Goal: Communication & Community: Answer question/provide support

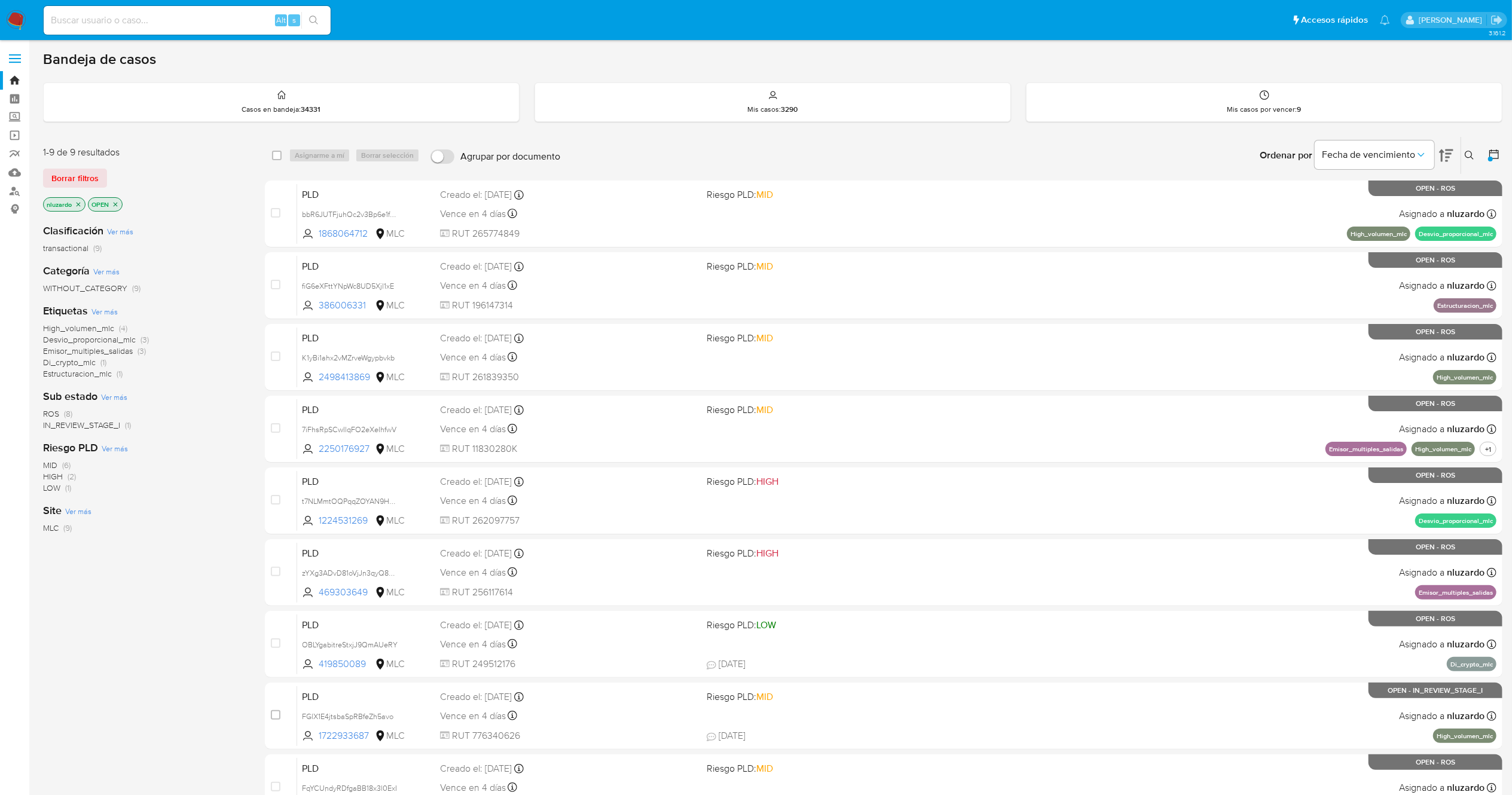
click at [82, 425] on span "IN_REVIEW_STAGE_I" at bounding box center [82, 425] width 77 height 12
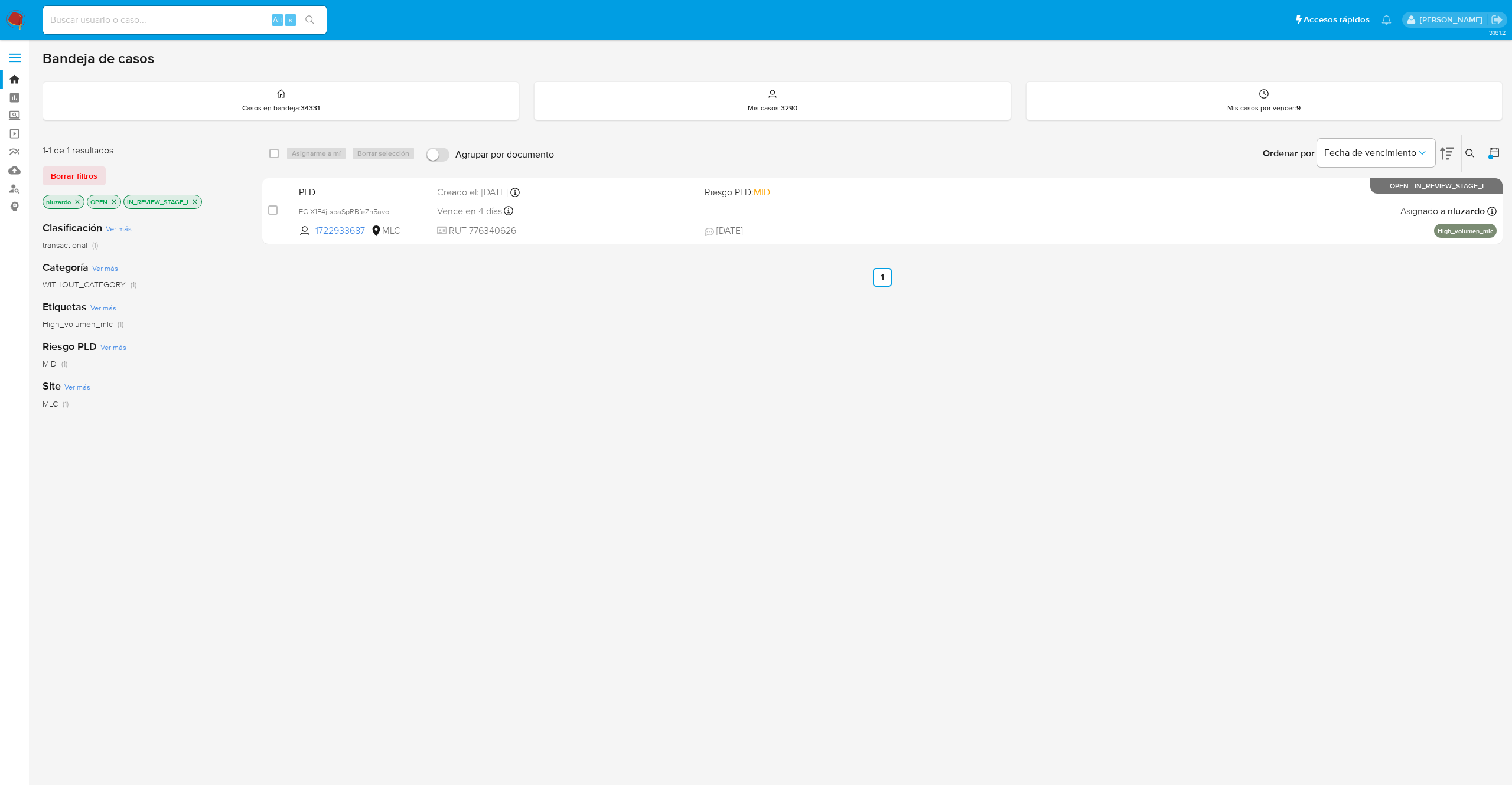
drag, startPoint x: 995, startPoint y: 252, endPoint x: 998, endPoint y: 245, distance: 7.6
click at [995, 250] on div "select-all-cases-checkbox Asignarme a mí Borrar selección Agrupar por documento…" at bounding box center [882, 401] width 1240 height 535
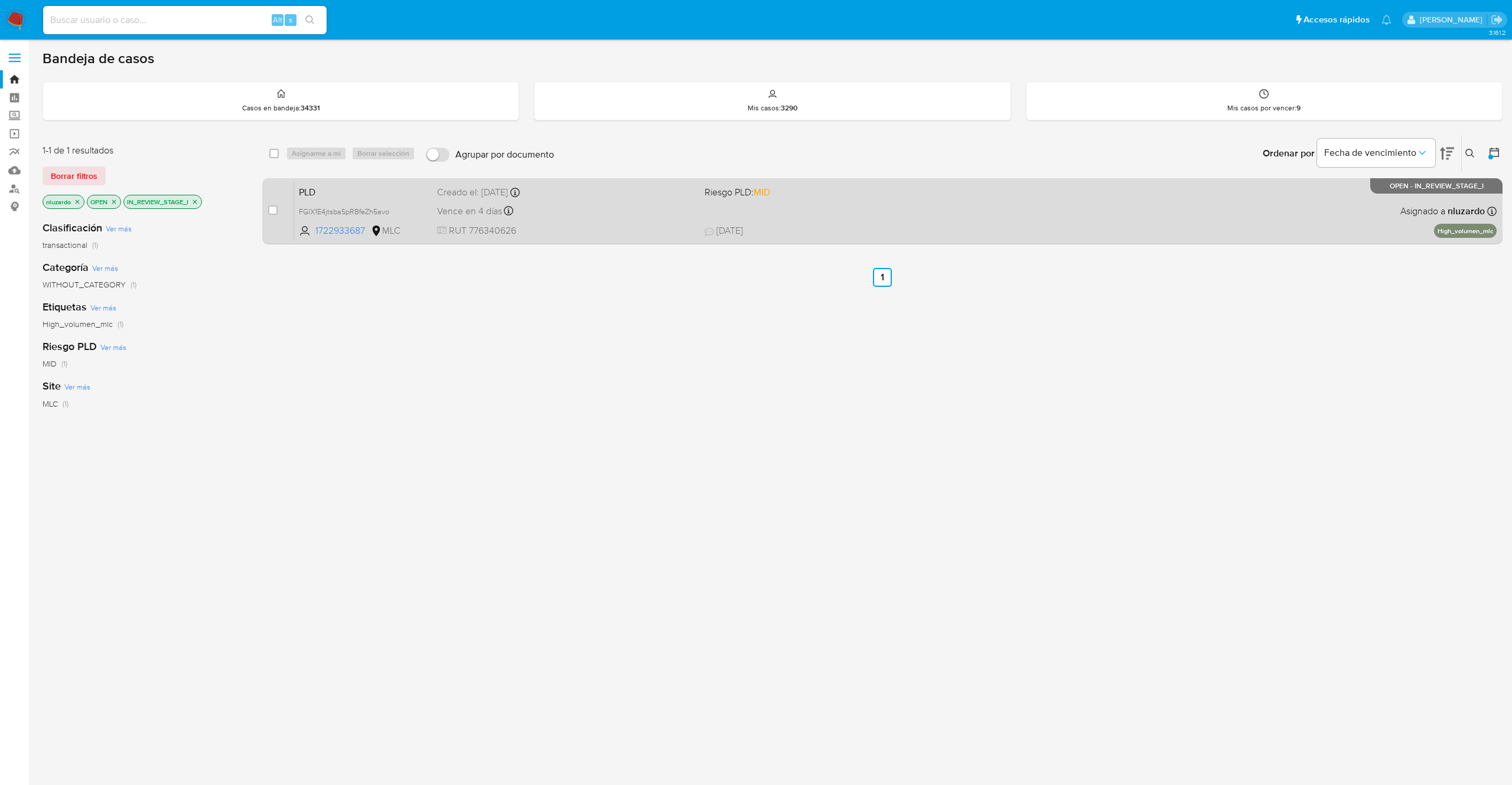
click at [1001, 239] on div "PLD FGlX1E4jtsbaSpRBfeZh5avo 1722933687 MLC Riesgo PLD: MID Creado el: 12/07/20…" at bounding box center [895, 211] width 1203 height 60
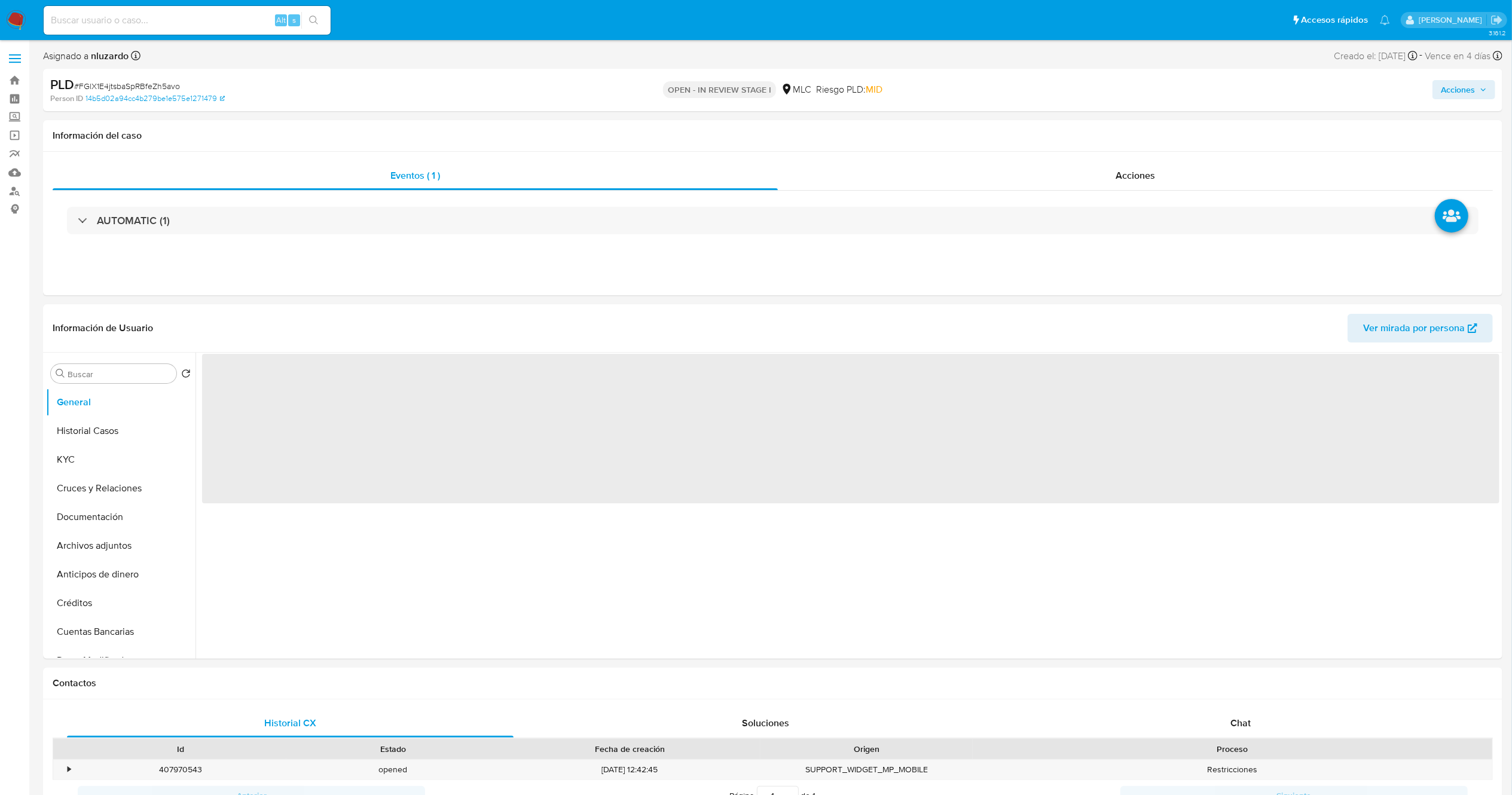
select select "10"
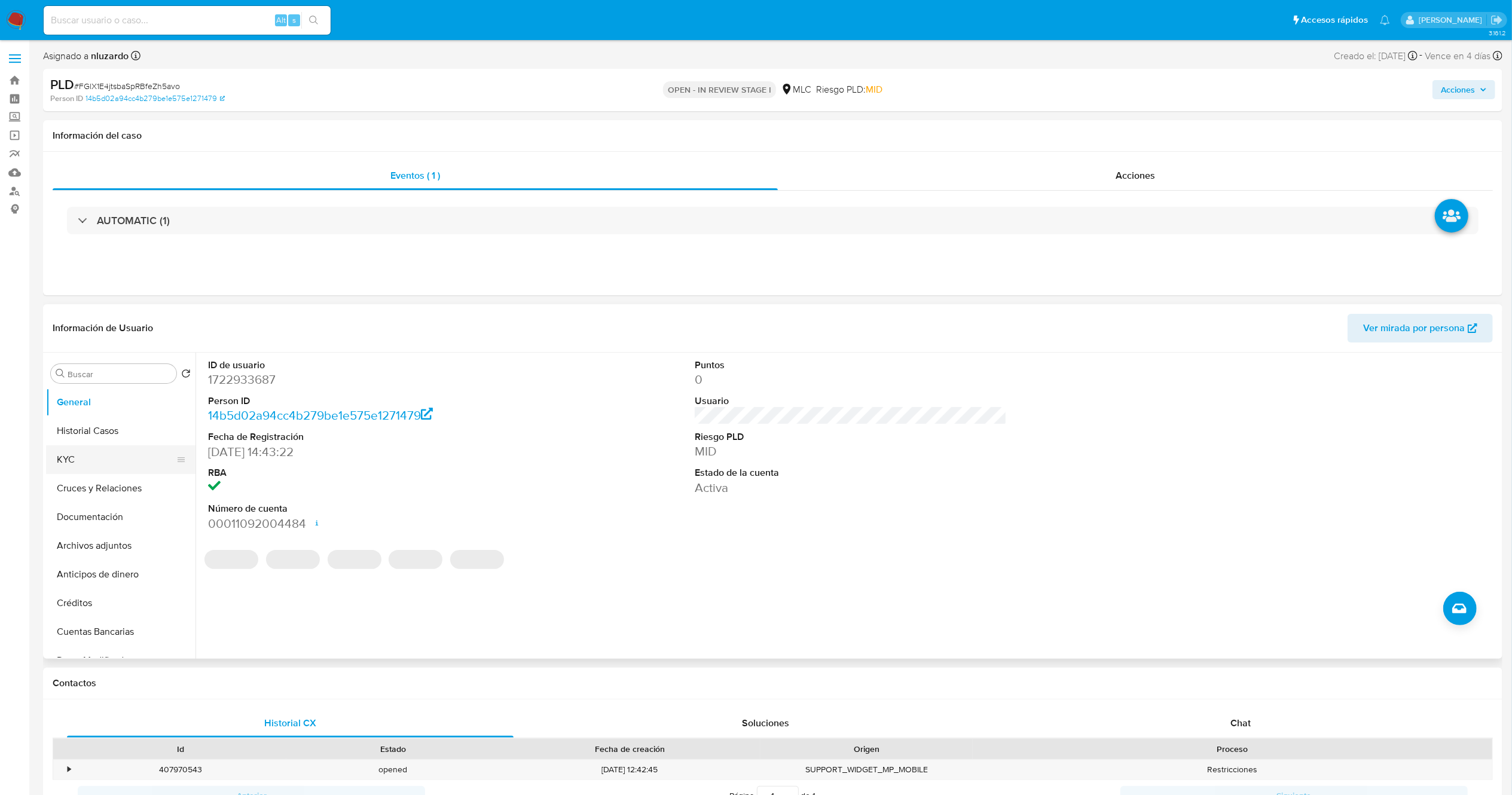
click at [78, 462] on button "KYC" at bounding box center [116, 459] width 140 height 29
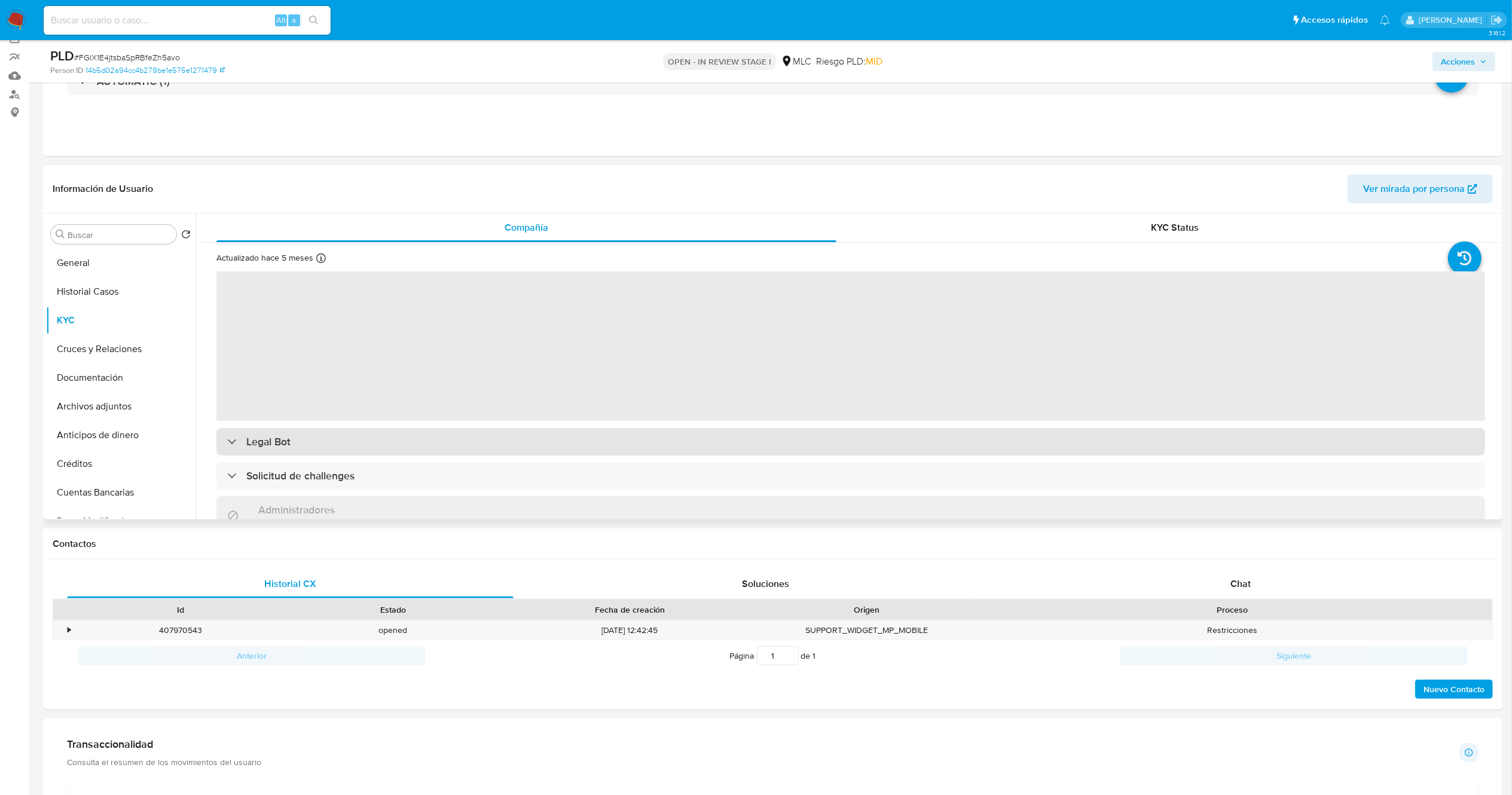
scroll to position [119, 0]
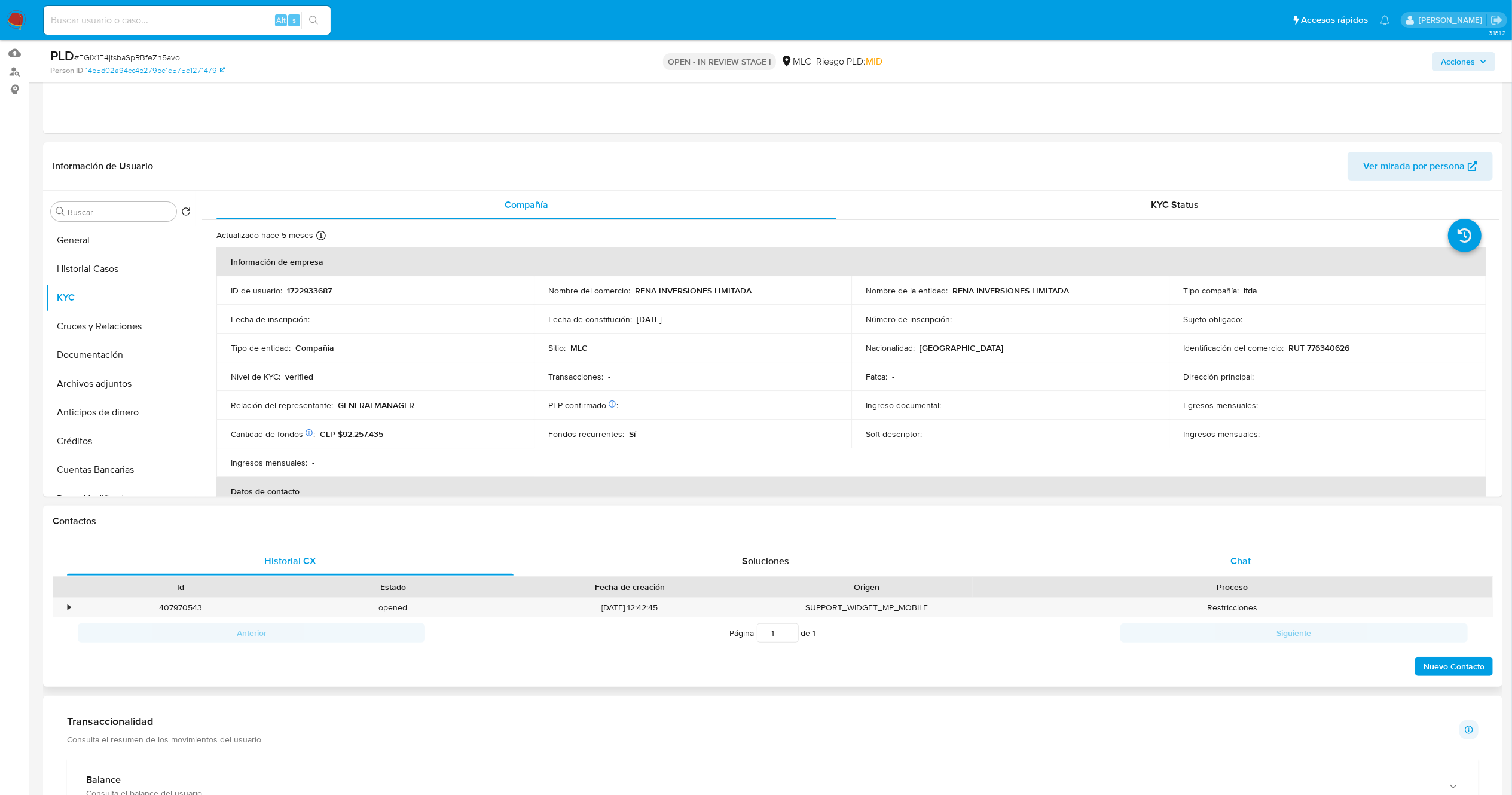
click at [1197, 561] on div "Chat" at bounding box center [1240, 561] width 447 height 29
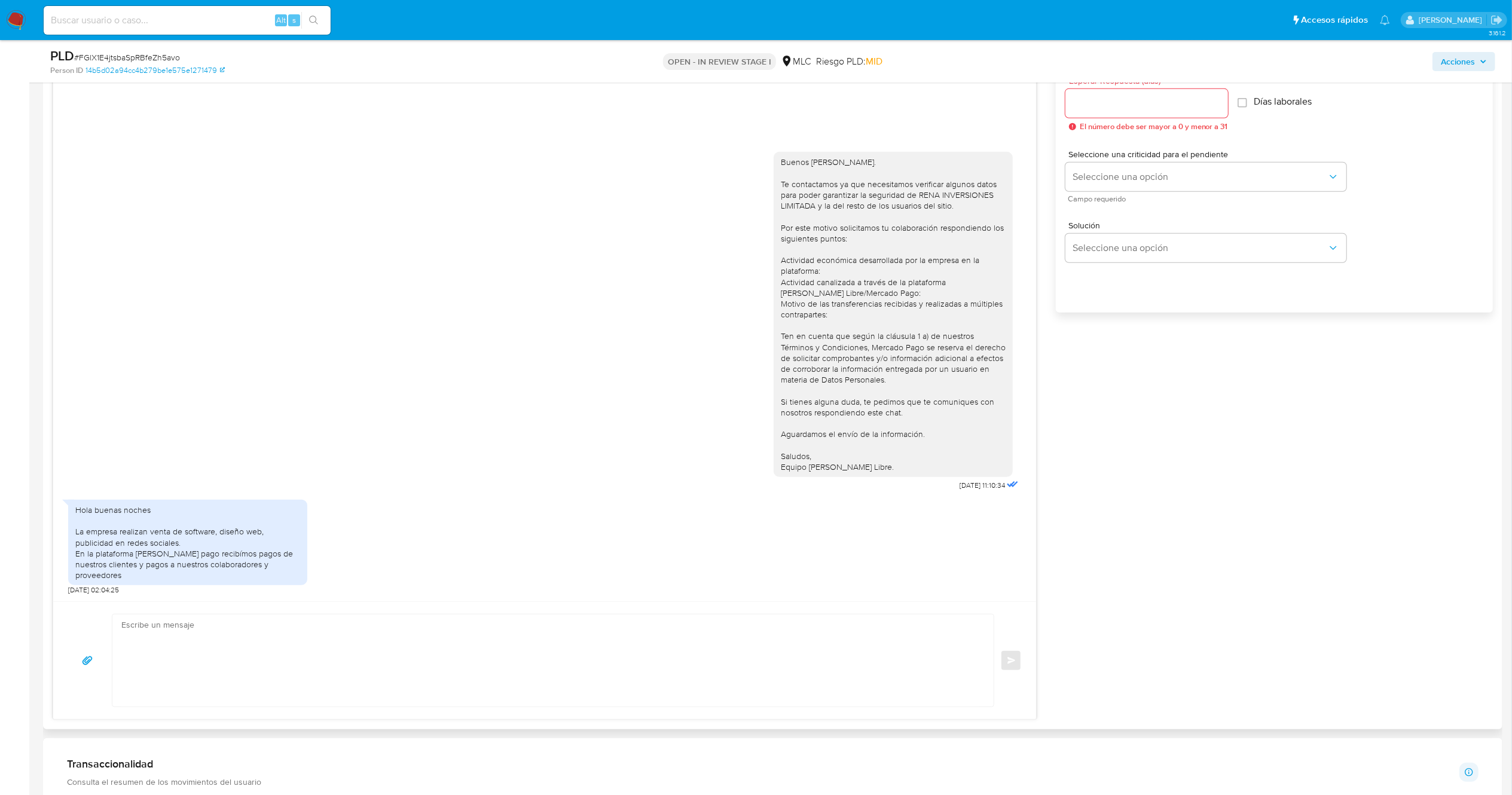
scroll to position [717, 0]
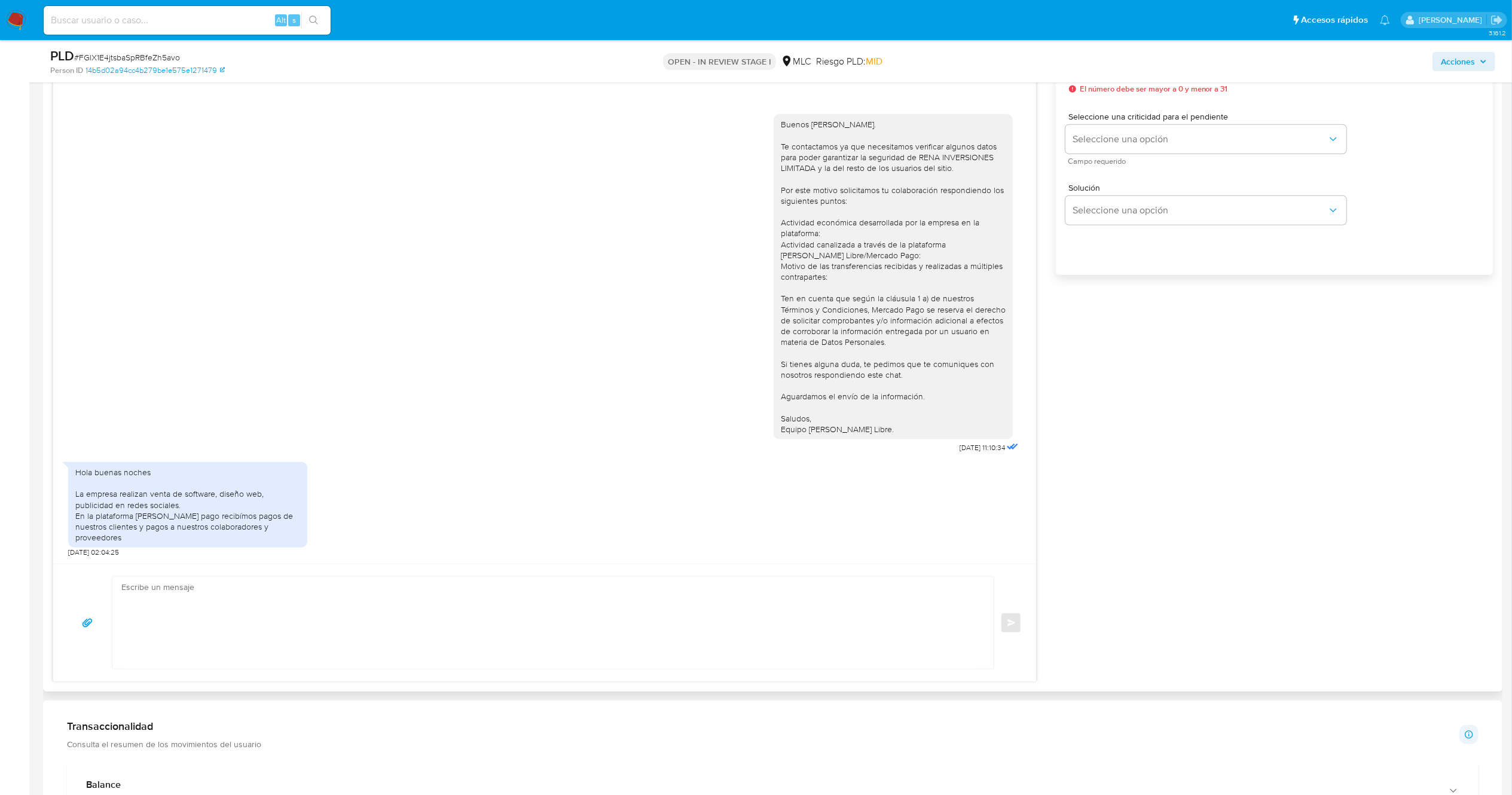
click at [275, 598] on textarea at bounding box center [550, 623] width 857 height 92
copy div "Saludos, Equipo de Mercado Libre."
drag, startPoint x: 891, startPoint y: 435, endPoint x: 776, endPoint y: 423, distance: 115.6
click at [776, 423] on div "Buenos días, Luis. Te contactamos ya que necesitamos verificar algunos datos pa…" at bounding box center [893, 277] width 239 height 325
click at [141, 637] on textarea "Buenos días. Gracias por tu respuesta." at bounding box center [550, 623] width 857 height 92
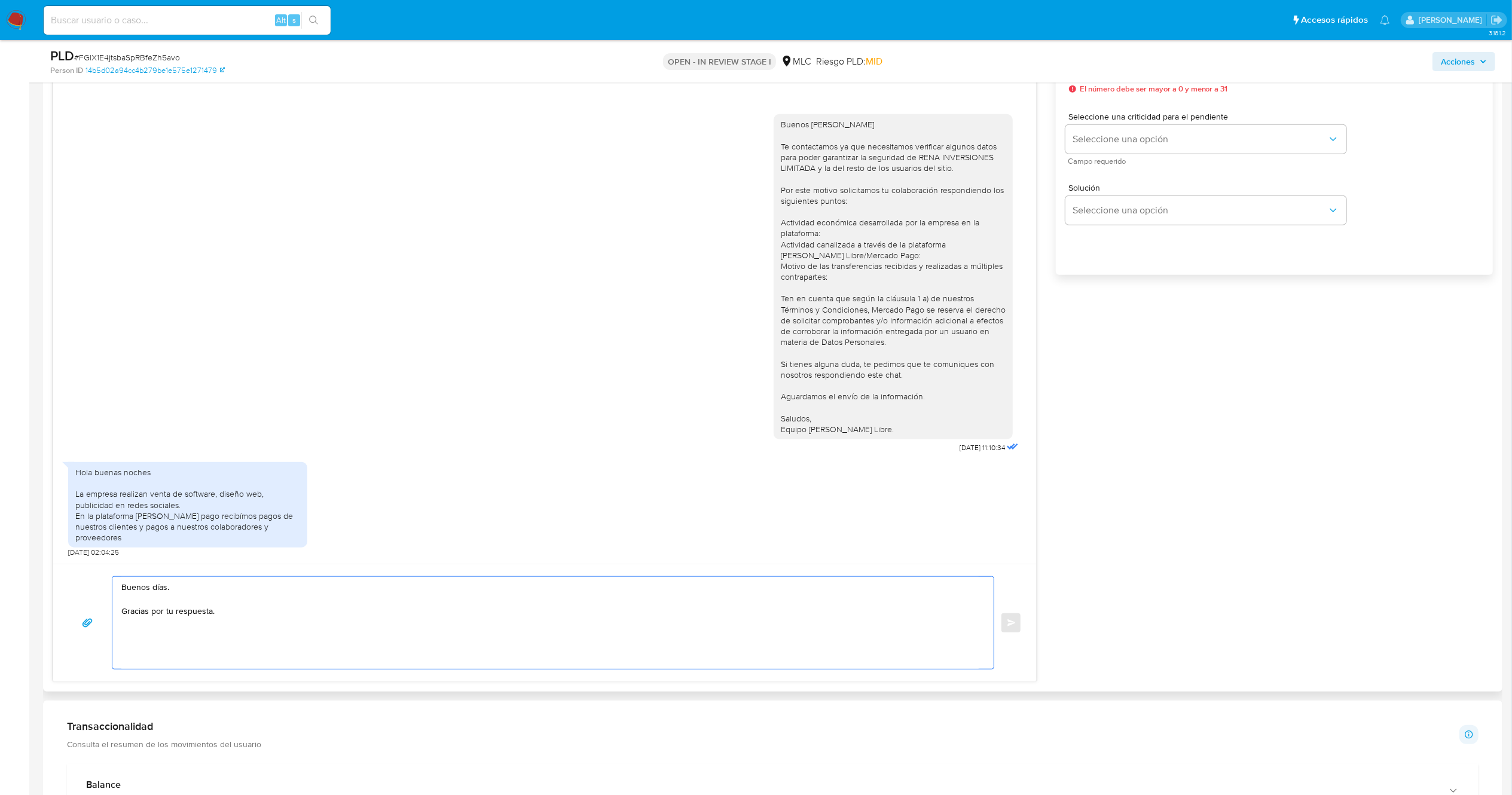
paste textarea "Saludos, Equipo de Mercado Libre."
type textarea "Buenos días. Gracias por tu respuesta. Saludos, Equipo de Mercado Libre."
click at [192, 588] on textarea "Buenos días. Gracias por tu respuesta. Saludos, Equipo de Mercado Libre." at bounding box center [550, 623] width 857 height 92
click at [189, 599] on textarea "Buenos días. Gracias por tu respuesta. Saludos, Equipo de Mercado Libre." at bounding box center [550, 623] width 857 height 92
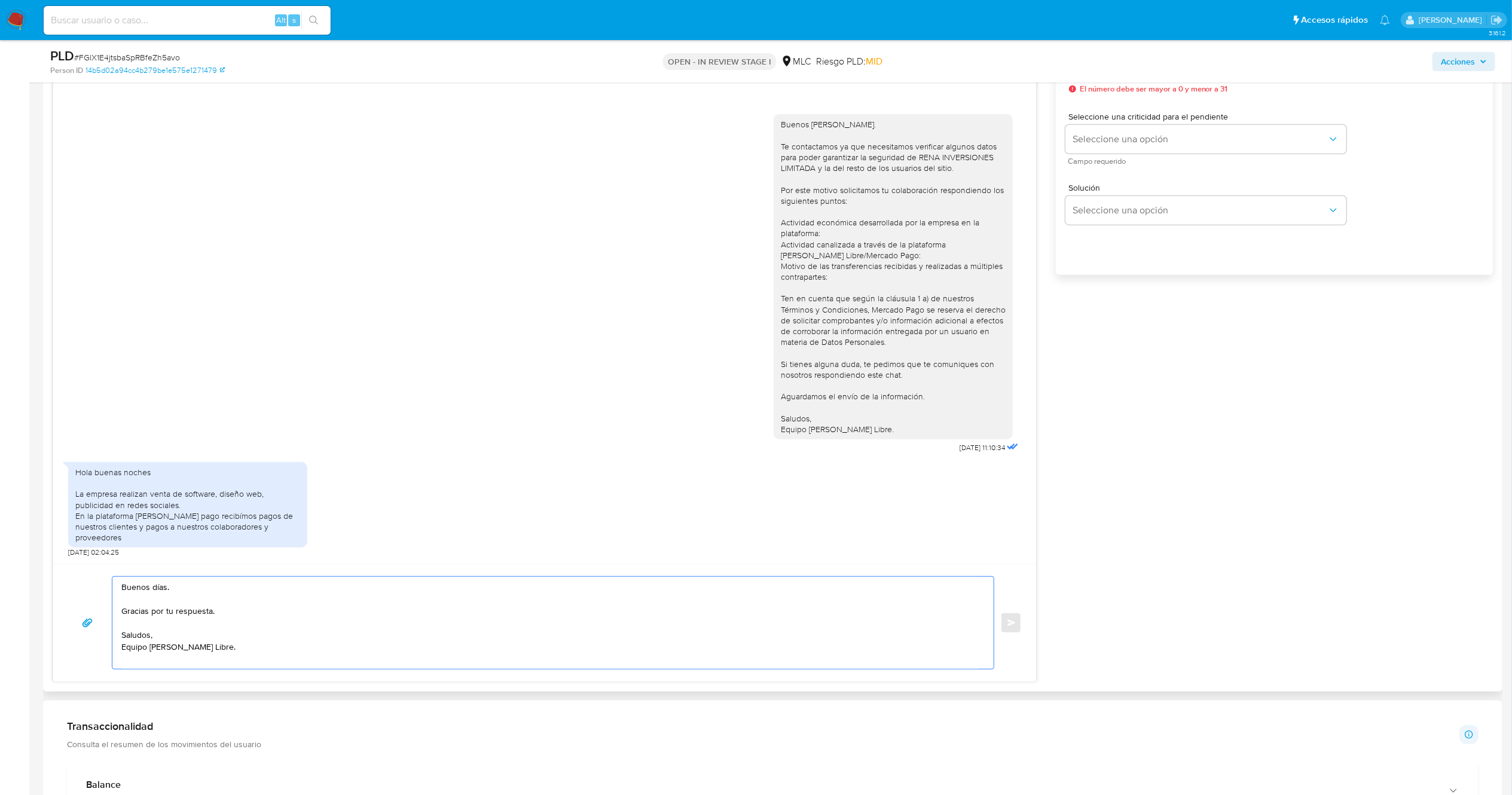
click at [189, 599] on textarea "Buenos días. Gracias por tu respuesta. Saludos, Equipo de Mercado Libre." at bounding box center [550, 623] width 857 height 92
click at [191, 587] on textarea "Buenos días. Gracias por tu respuesta. Saludos, Equipo de Mercado Libre." at bounding box center [550, 623] width 857 height 92
click at [190, 606] on textarea "Buenos días. Gracias por tu respuesta. Saludos, Equipo de Mercado Libre." at bounding box center [550, 623] width 857 height 92
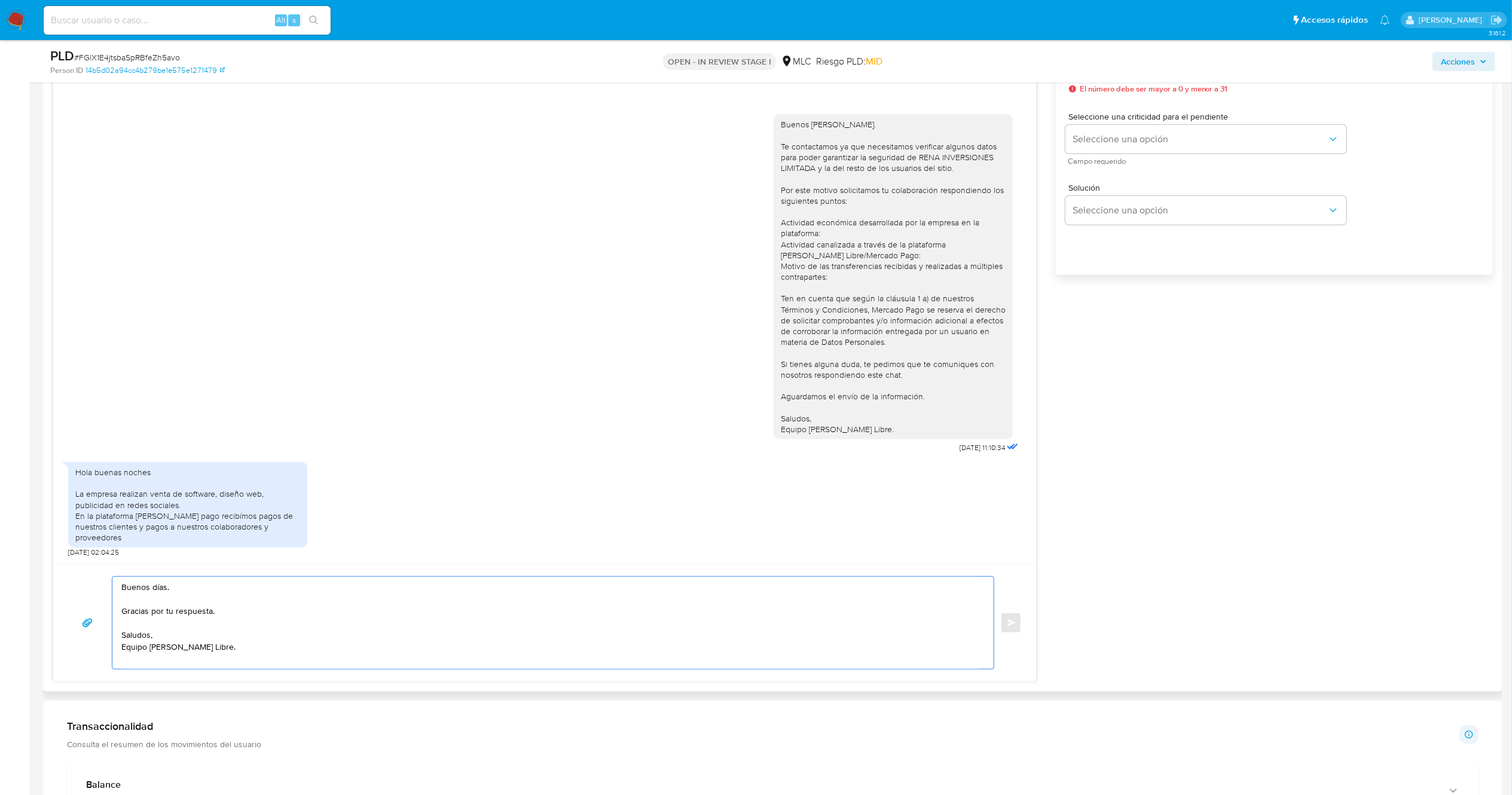
click at [190, 606] on textarea "Buenos días. Gracias por tu respuesta. Saludos, Equipo de Mercado Libre." at bounding box center [550, 623] width 857 height 92
click at [210, 638] on textarea "Buenos días. Gracias por tu respuesta. Saludos, Equipo de Mercado Libre." at bounding box center [550, 623] width 857 height 92
click at [276, 645] on textarea "Buenos días. Gracias por tu respuesta. Saludos, Equipo de Mercado Libre." at bounding box center [550, 623] width 857 height 92
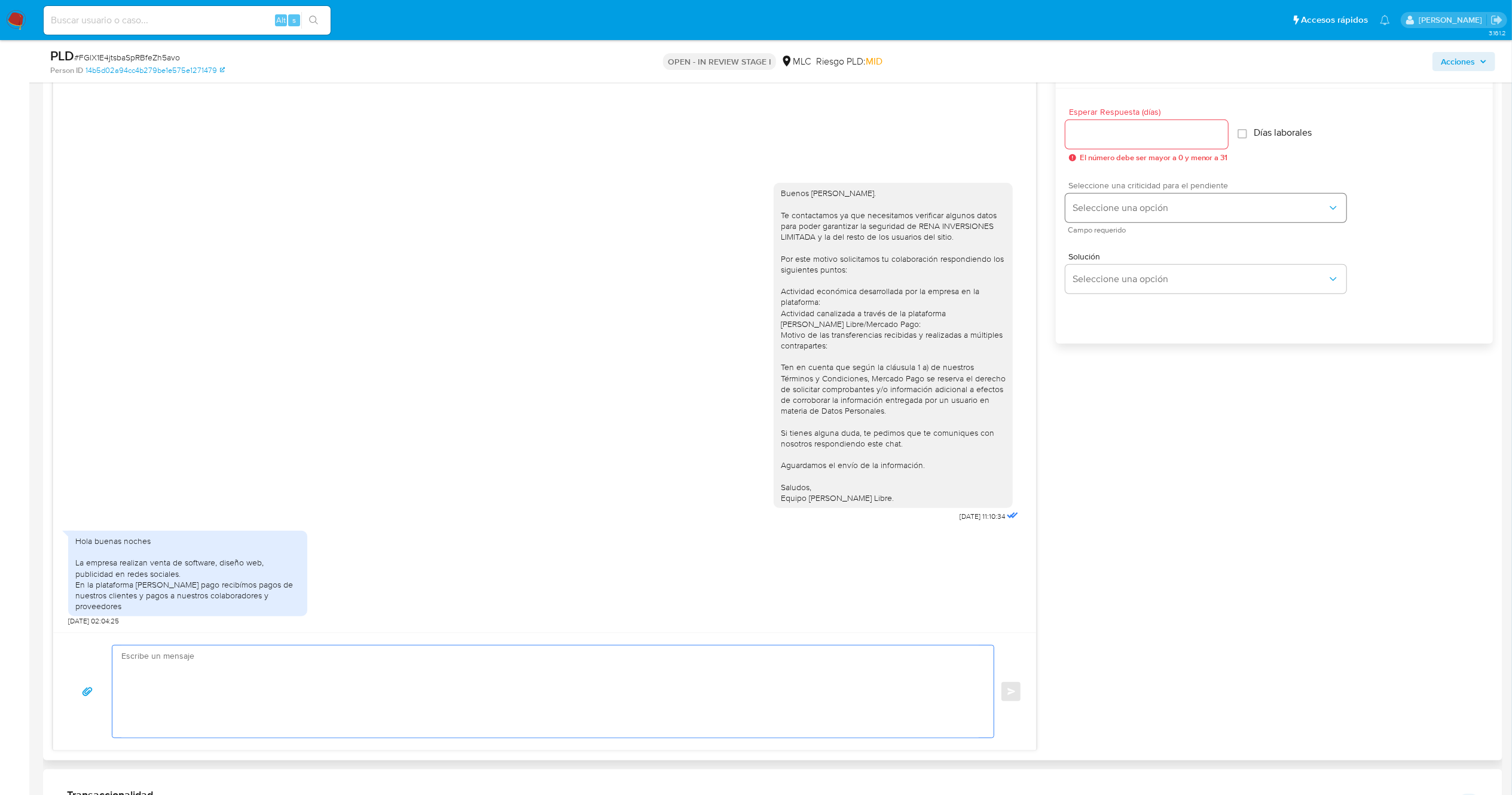
scroll to position [598, 0]
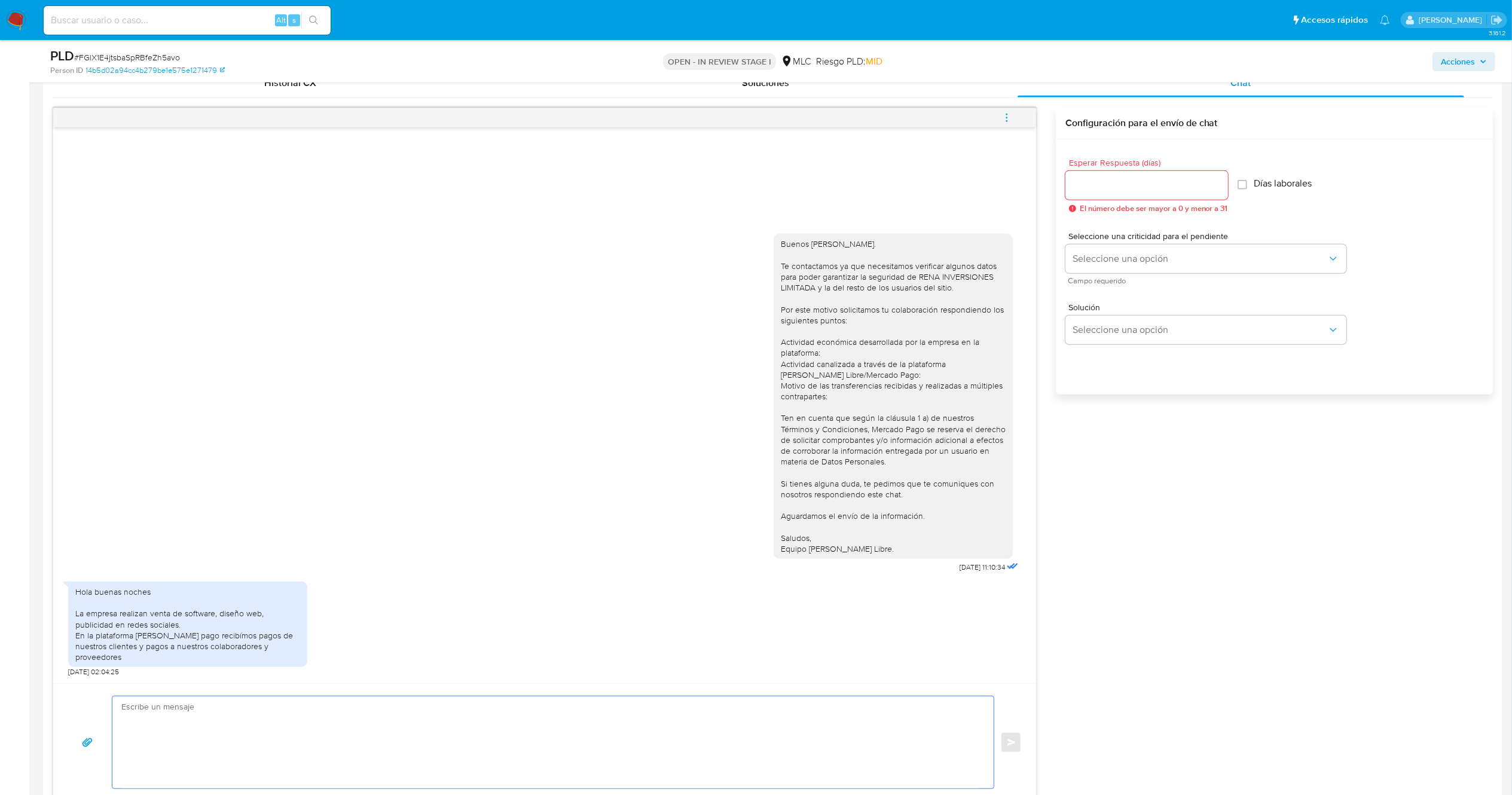
click at [1117, 184] on input "Esperar Respuesta (días)" at bounding box center [1146, 185] width 162 height 16
type input "0"
click at [1127, 334] on button "Seleccione una opción" at bounding box center [1206, 324] width 281 height 29
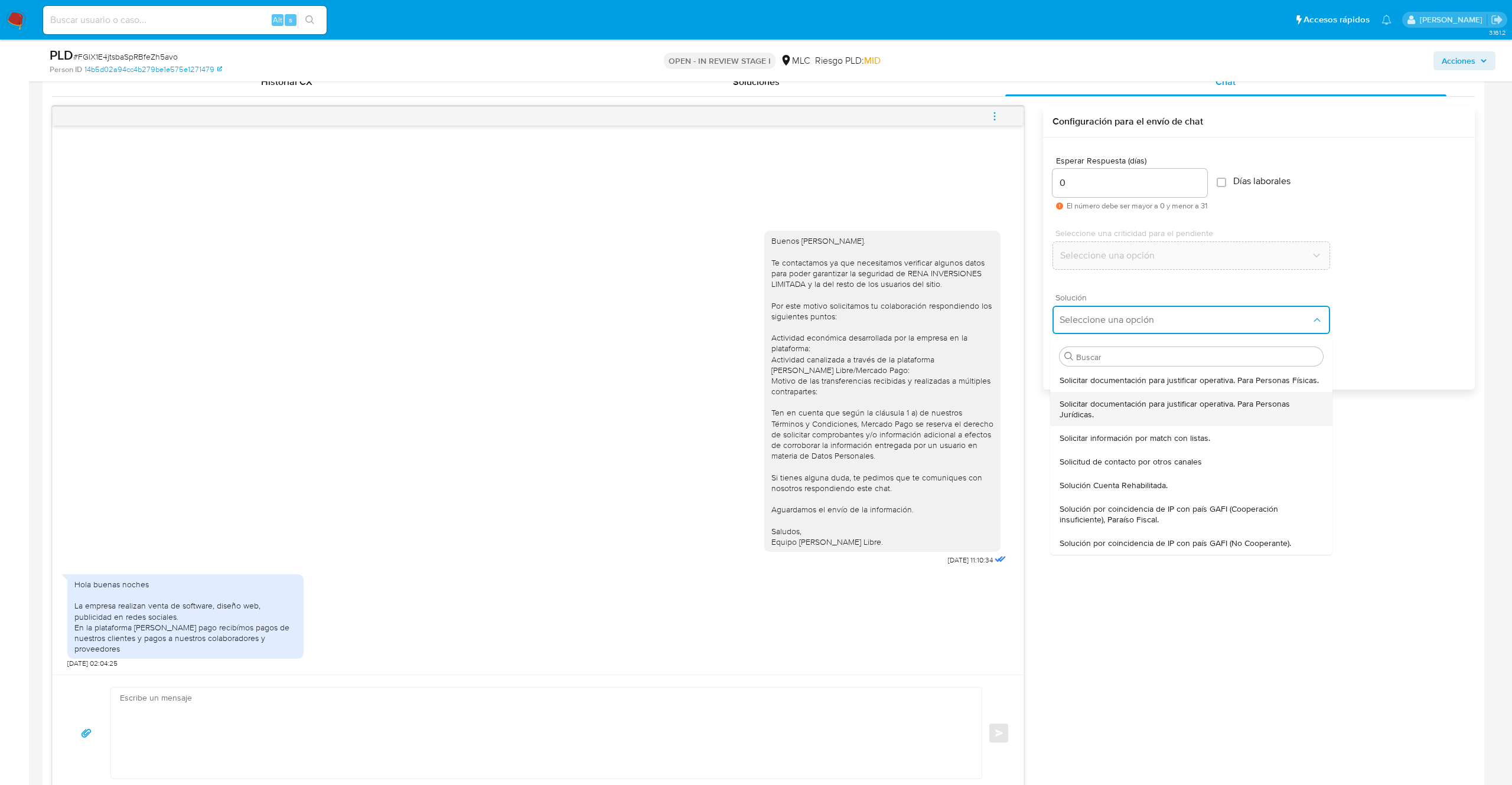
drag, startPoint x: 1110, startPoint y: 384, endPoint x: 1113, endPoint y: 418, distance: 34.1
click at [1113, 418] on ul "Solicitar documentación para justificar operativa. Para Personas Físicas. Solic…" at bounding box center [1191, 462] width 282 height 187
click at [1112, 412] on span "Solicitar documentación para justificar operativa. Para Personas Jurídicas." at bounding box center [1191, 409] width 264 height 21
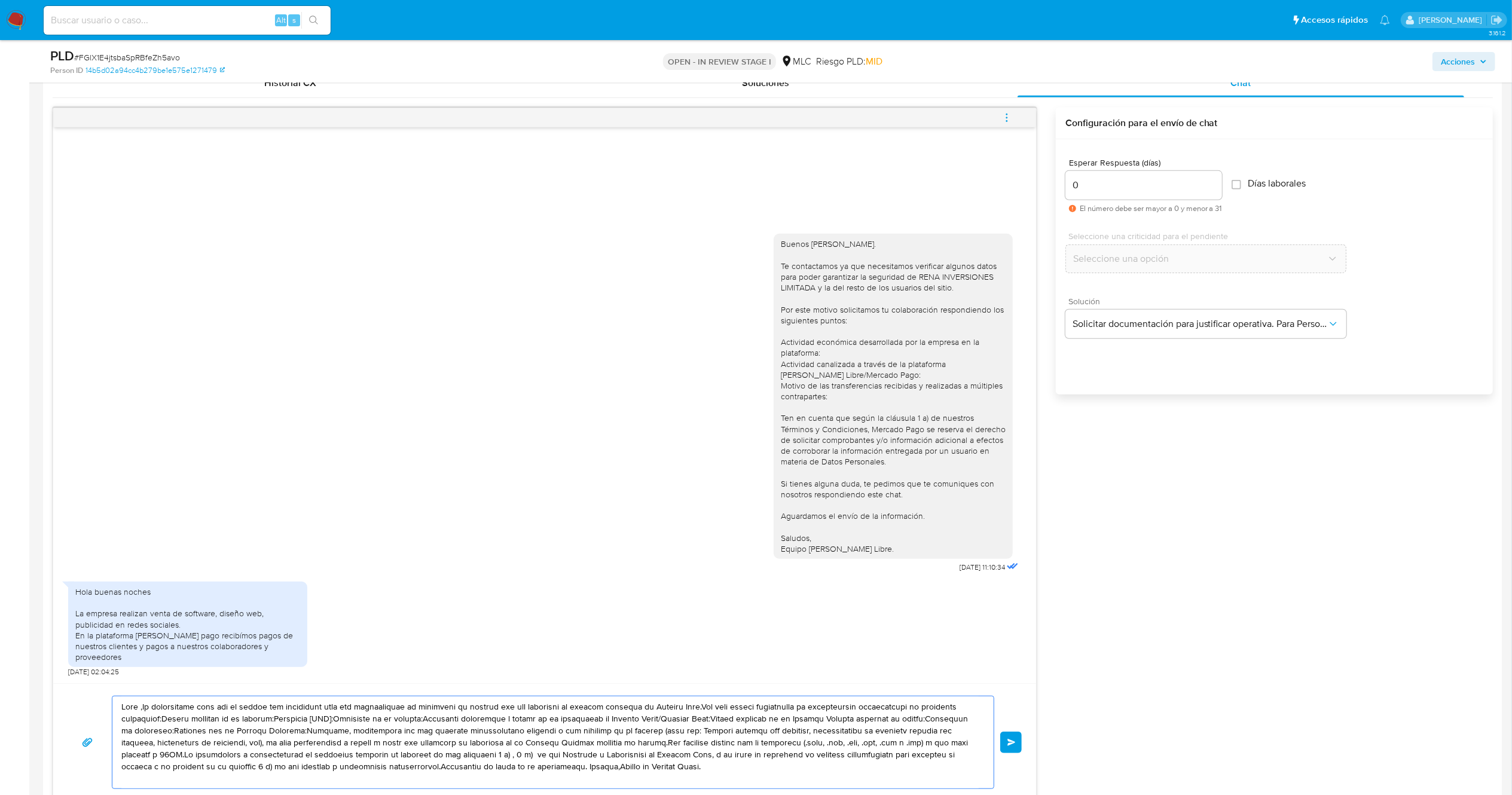
click at [379, 745] on textarea at bounding box center [550, 743] width 857 height 92
paste textarea "Buenos días. Gracias por tu respuesta. Saludos,"
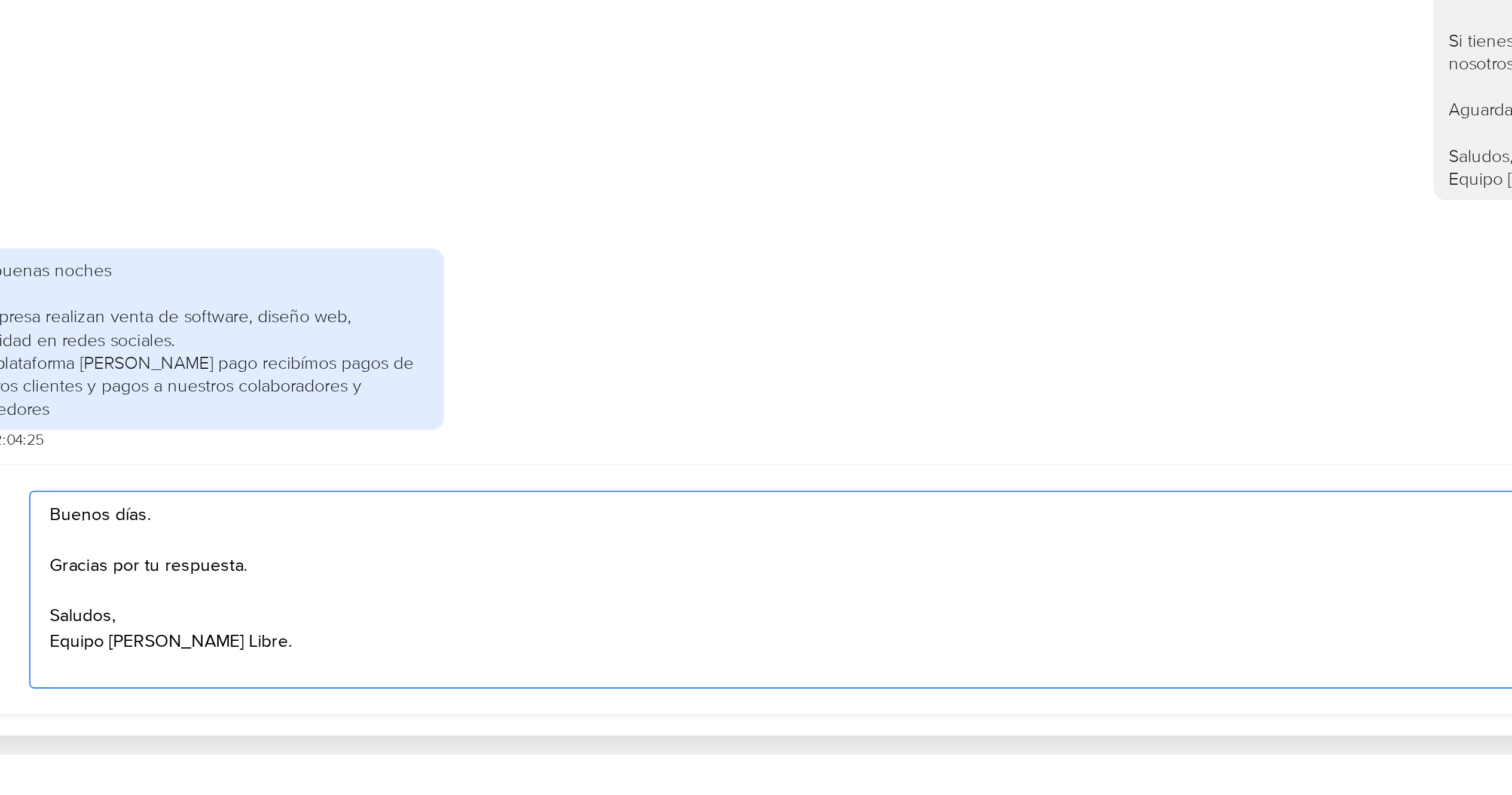
scroll to position [717, 0]
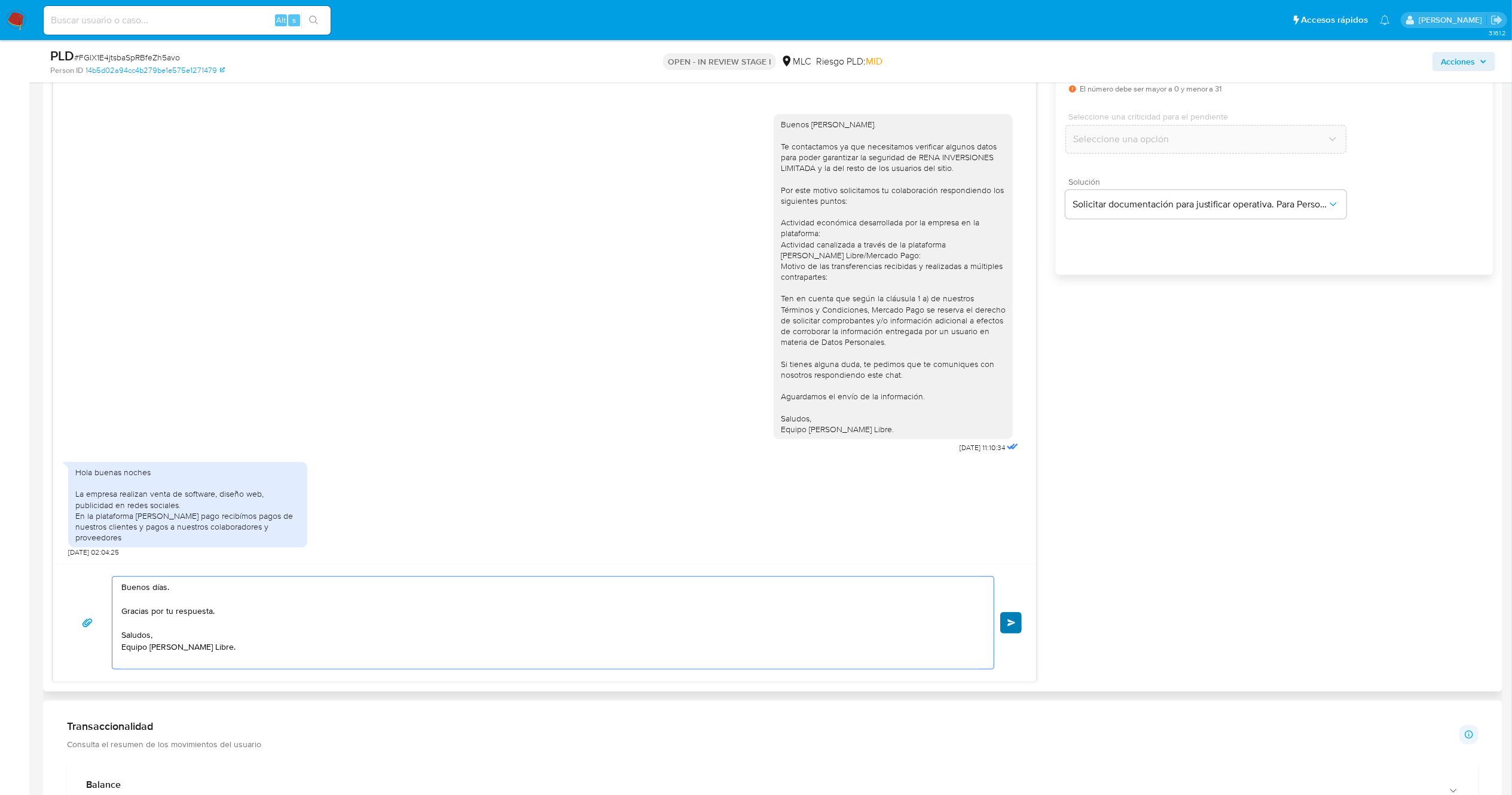
type textarea "Buenos días. Gracias por tu respuesta. Saludos, Equipo de Mercado Libre."
click at [1008, 620] on button "Enviar" at bounding box center [1010, 623] width 21 height 21
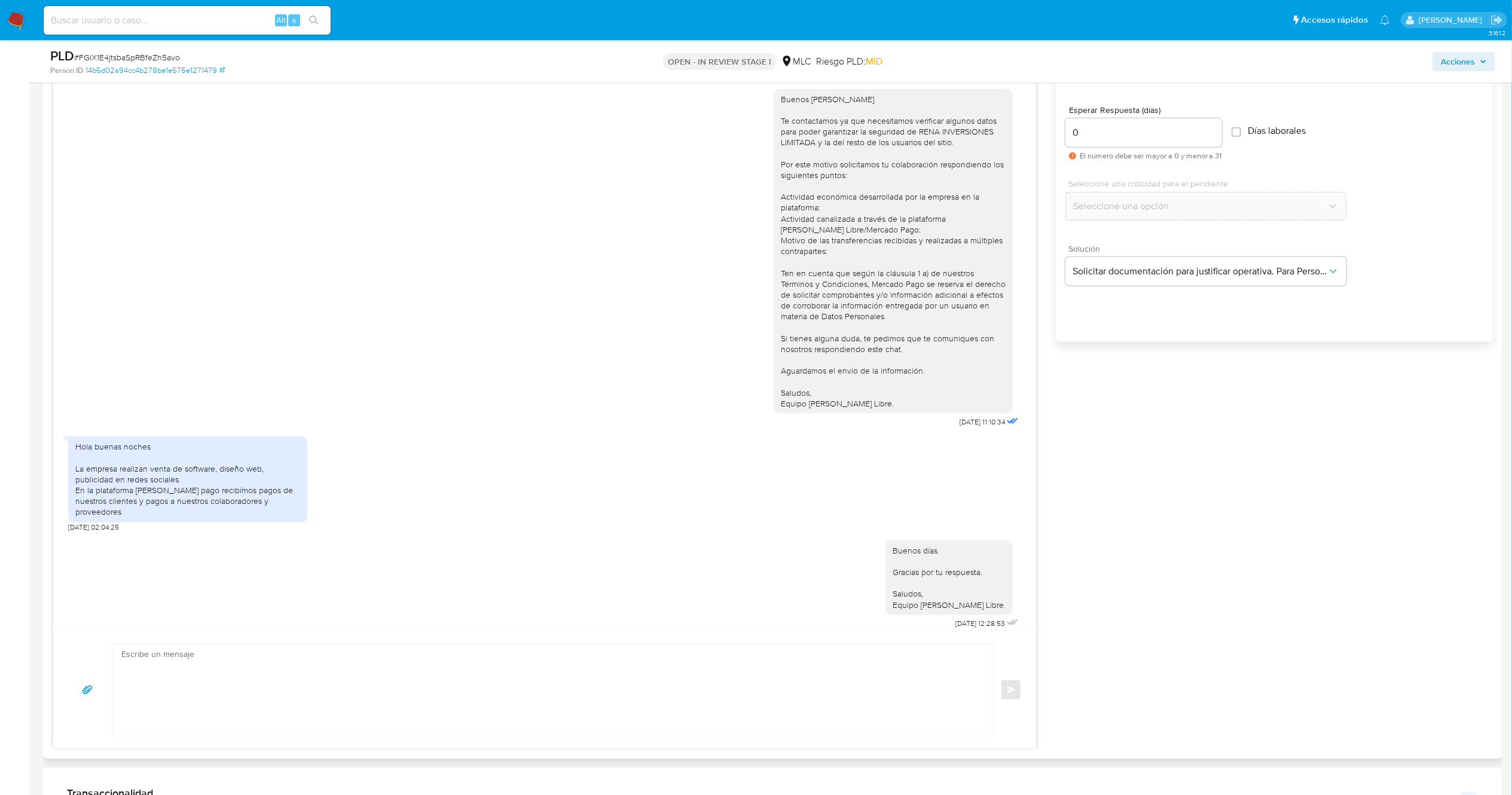
scroll to position [598, 0]
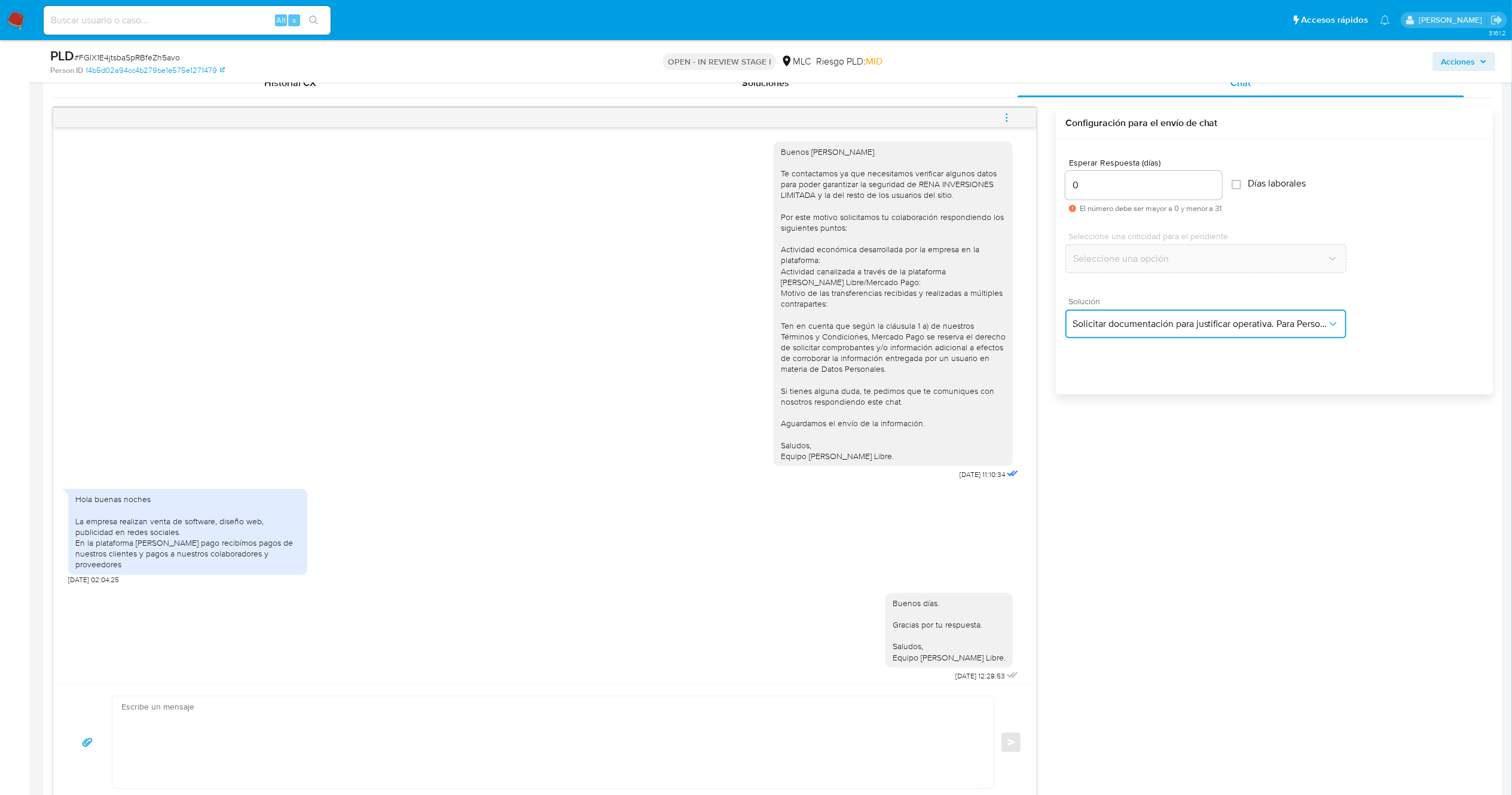
click at [1229, 327] on span "Solicitar documentación para justificar operativa. Para Personas Jurídicas." at bounding box center [1199, 324] width 255 height 12
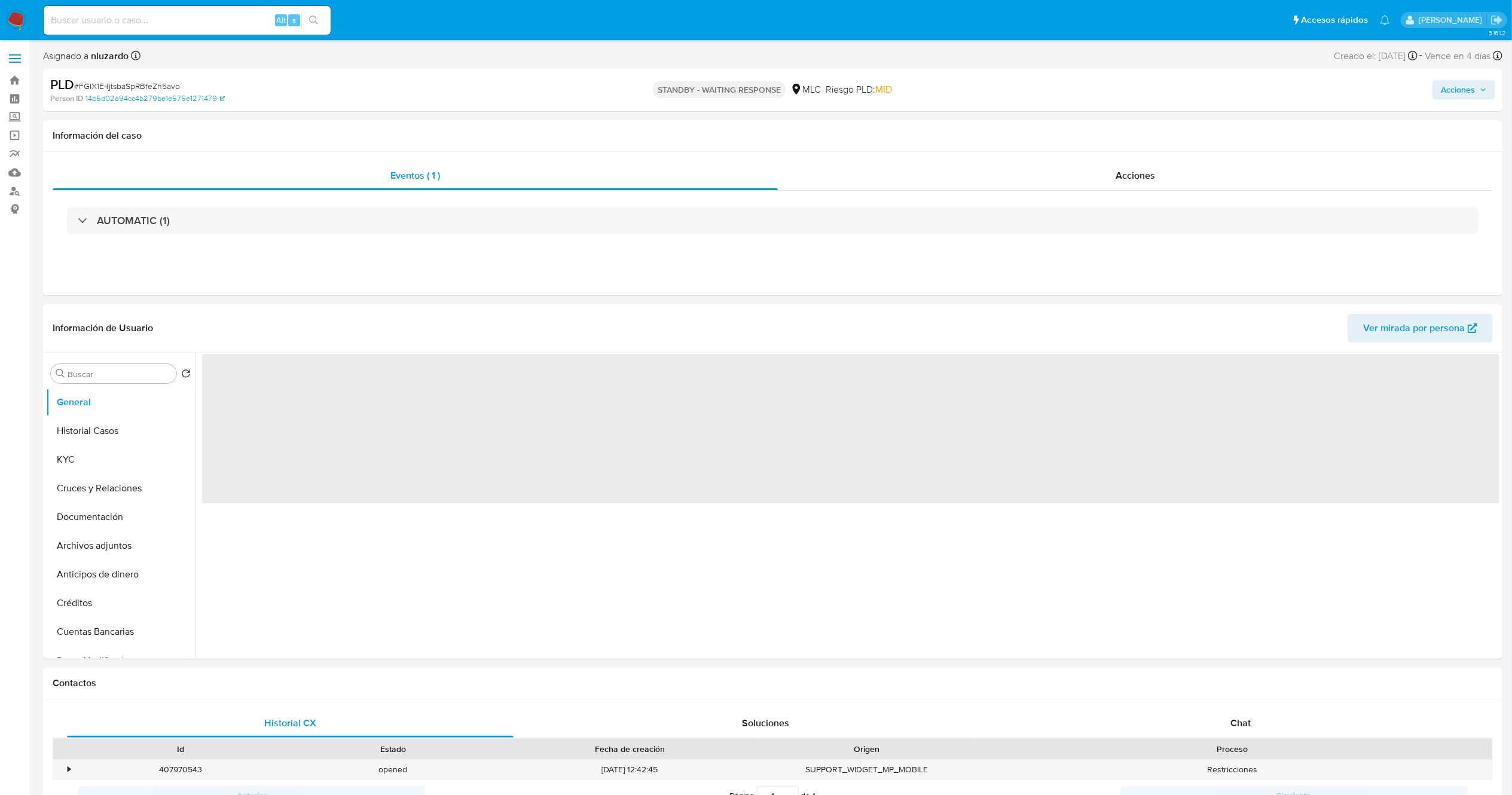
select select "10"
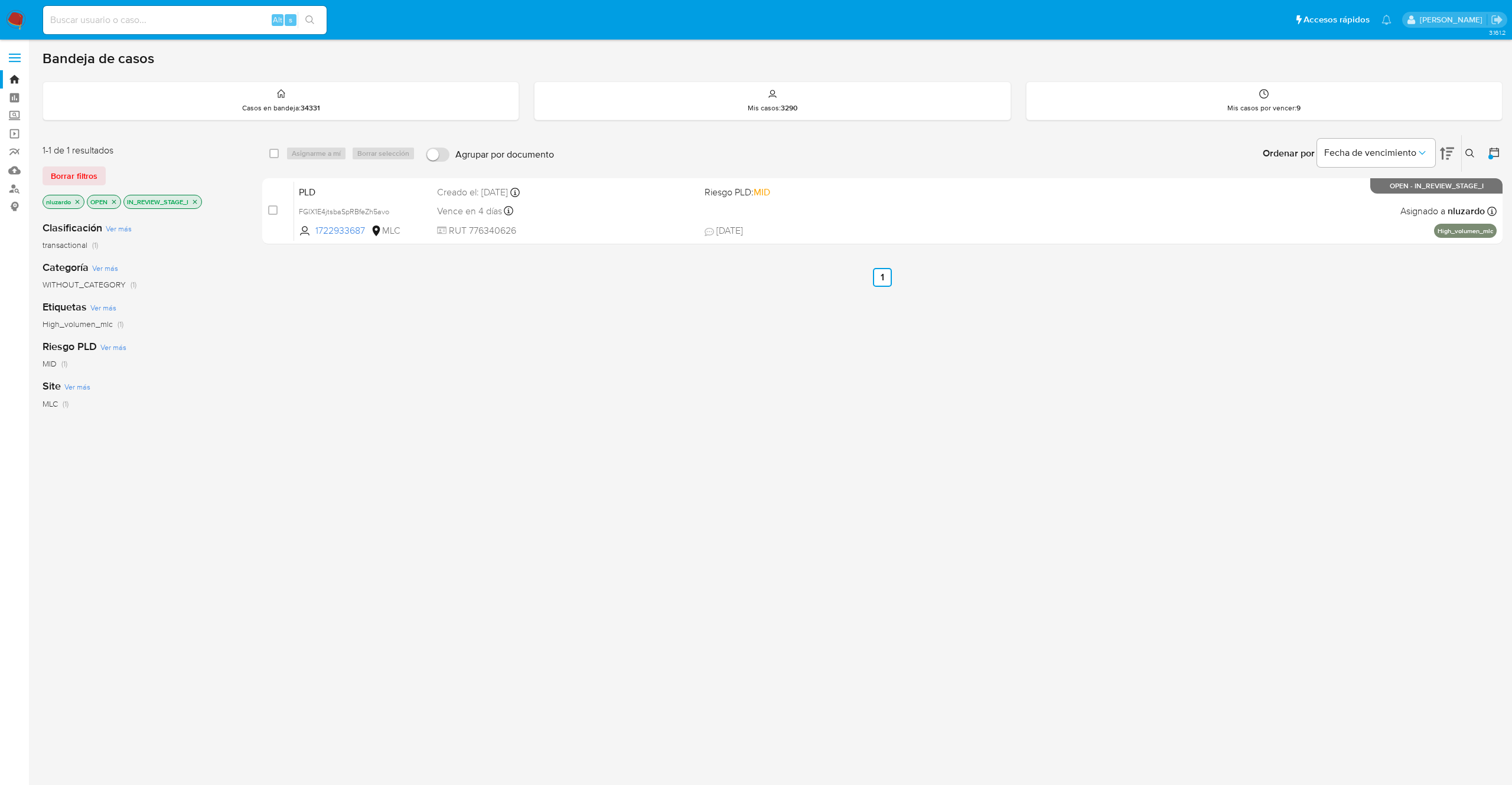
click at [934, 467] on div "select-all-cases-checkbox Asignarme a mí Borrar selección Agrupar por documento…" at bounding box center [882, 401] width 1240 height 535
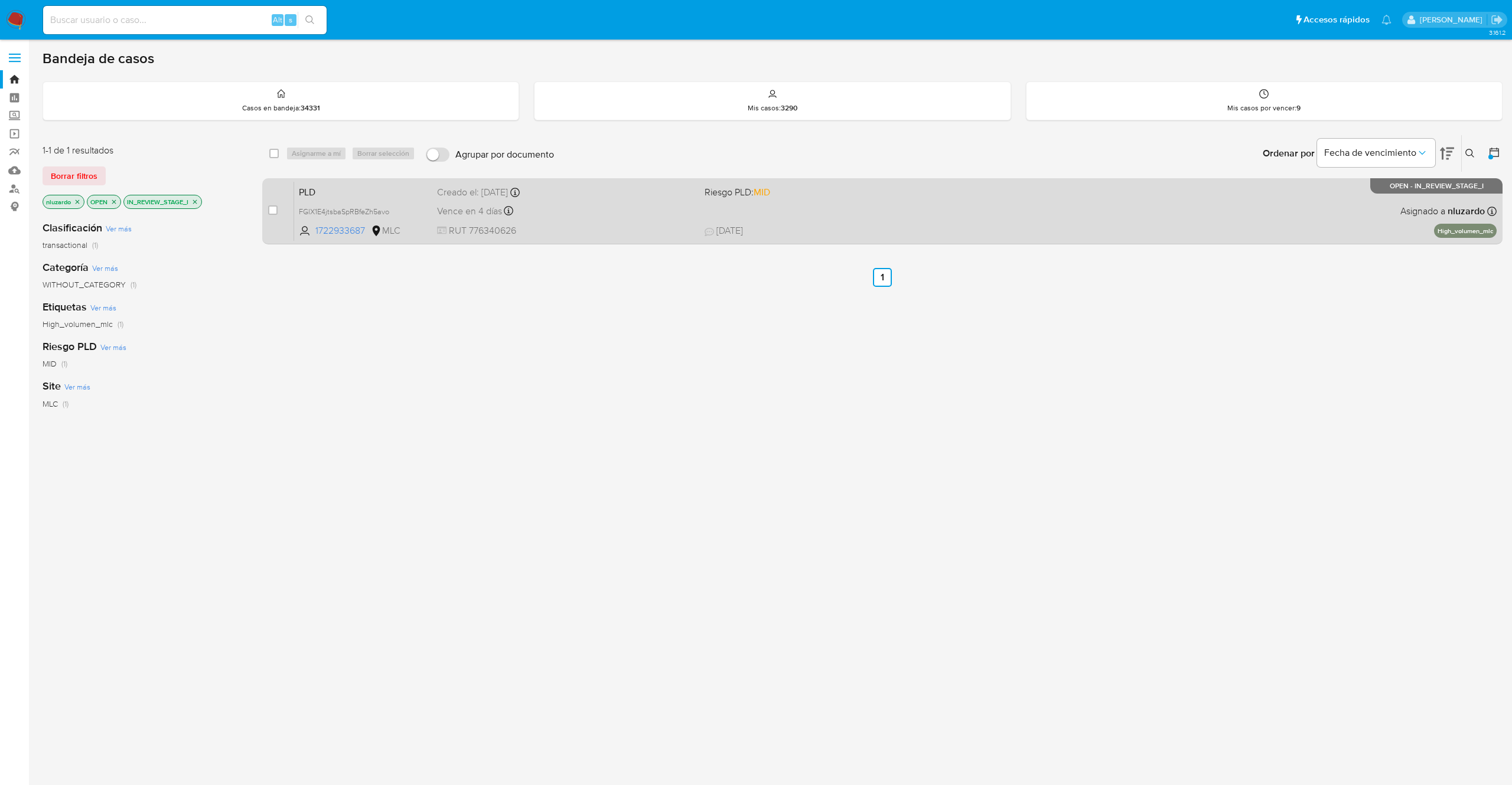
click at [606, 225] on span "RUT 776340626" at bounding box center [565, 231] width 258 height 13
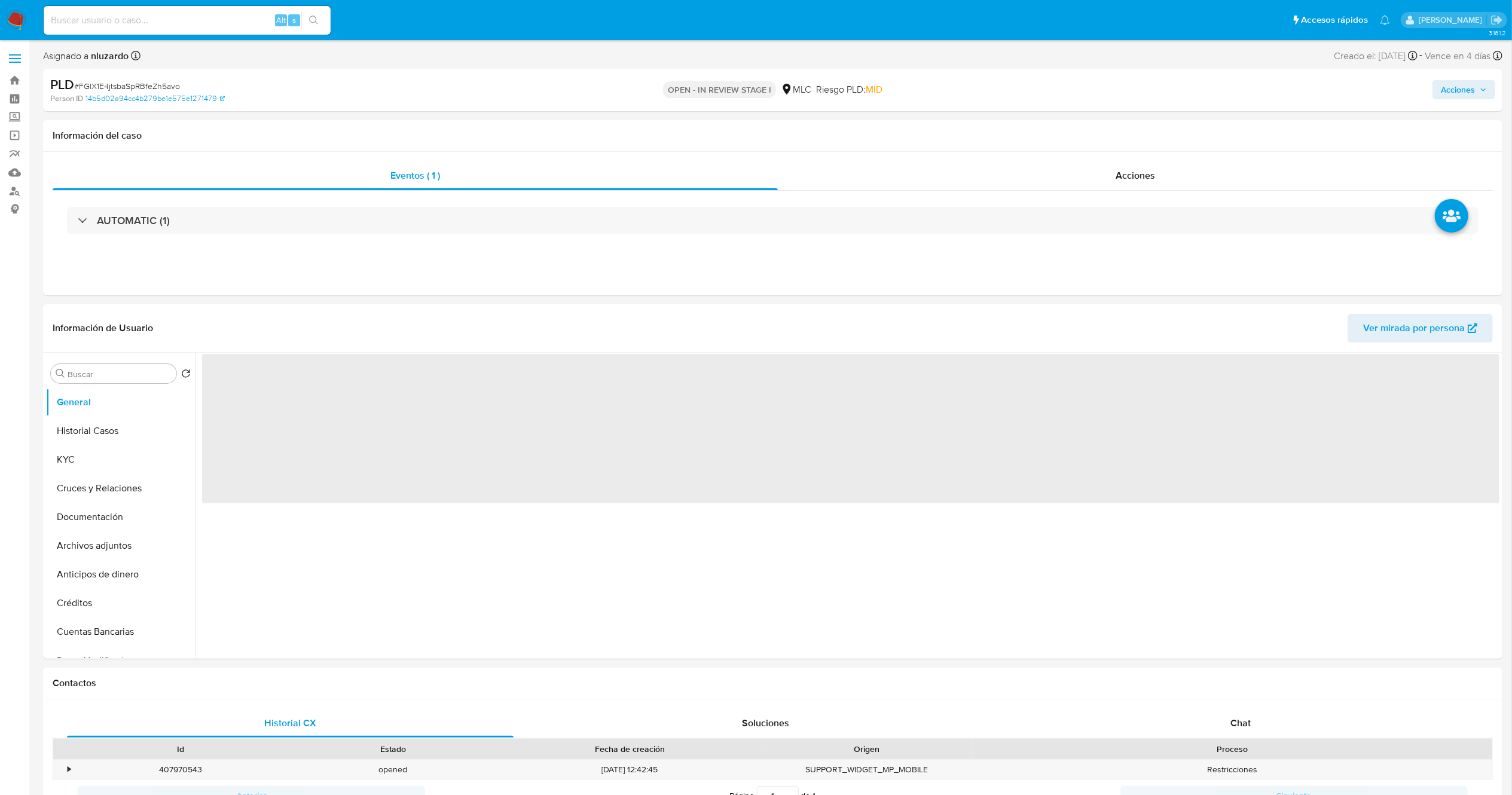
select select "10"
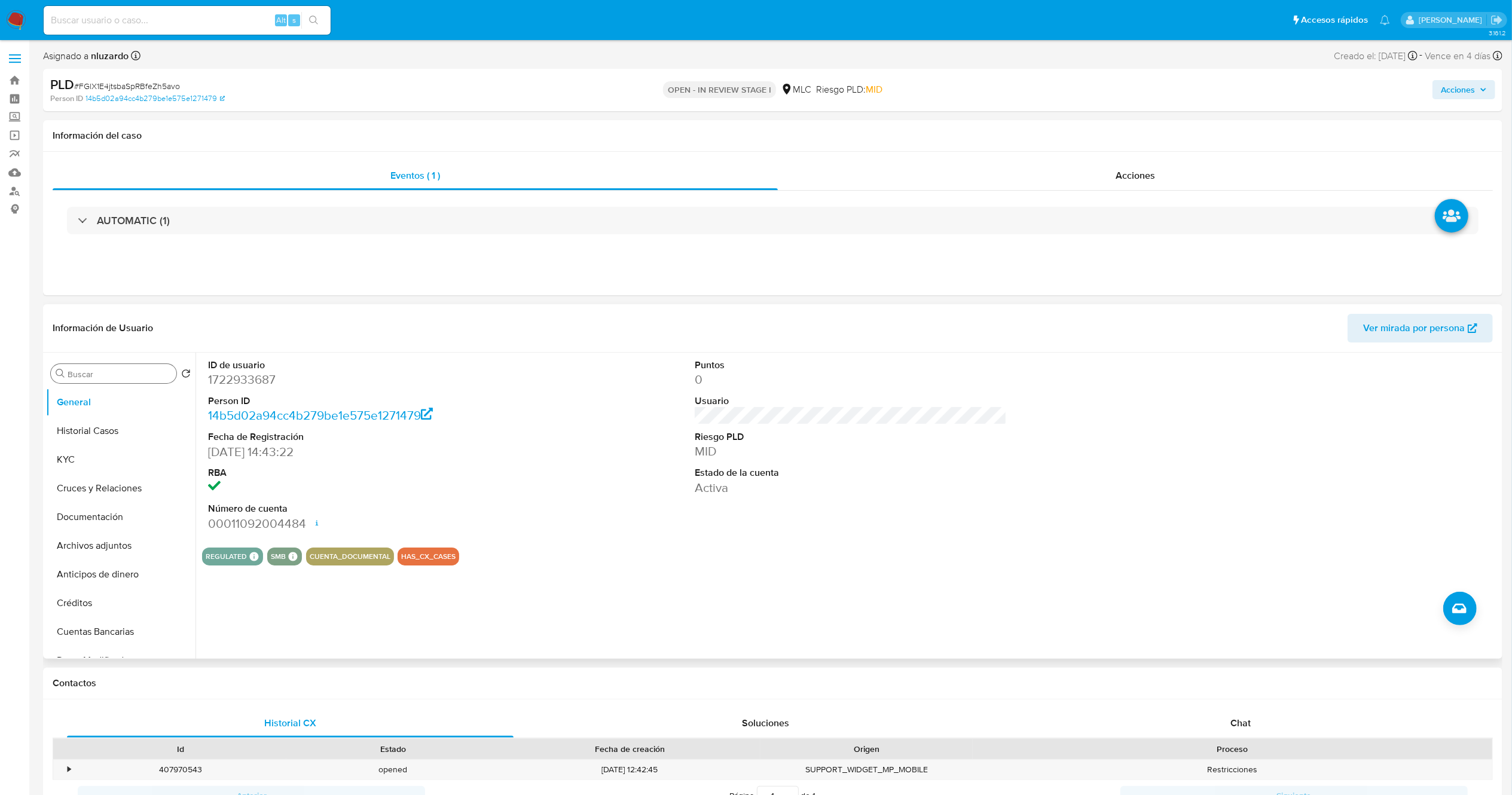
click at [84, 372] on input "Buscar" at bounding box center [119, 374] width 104 height 11
click at [1108, 184] on div "Acciones" at bounding box center [1135, 176] width 715 height 29
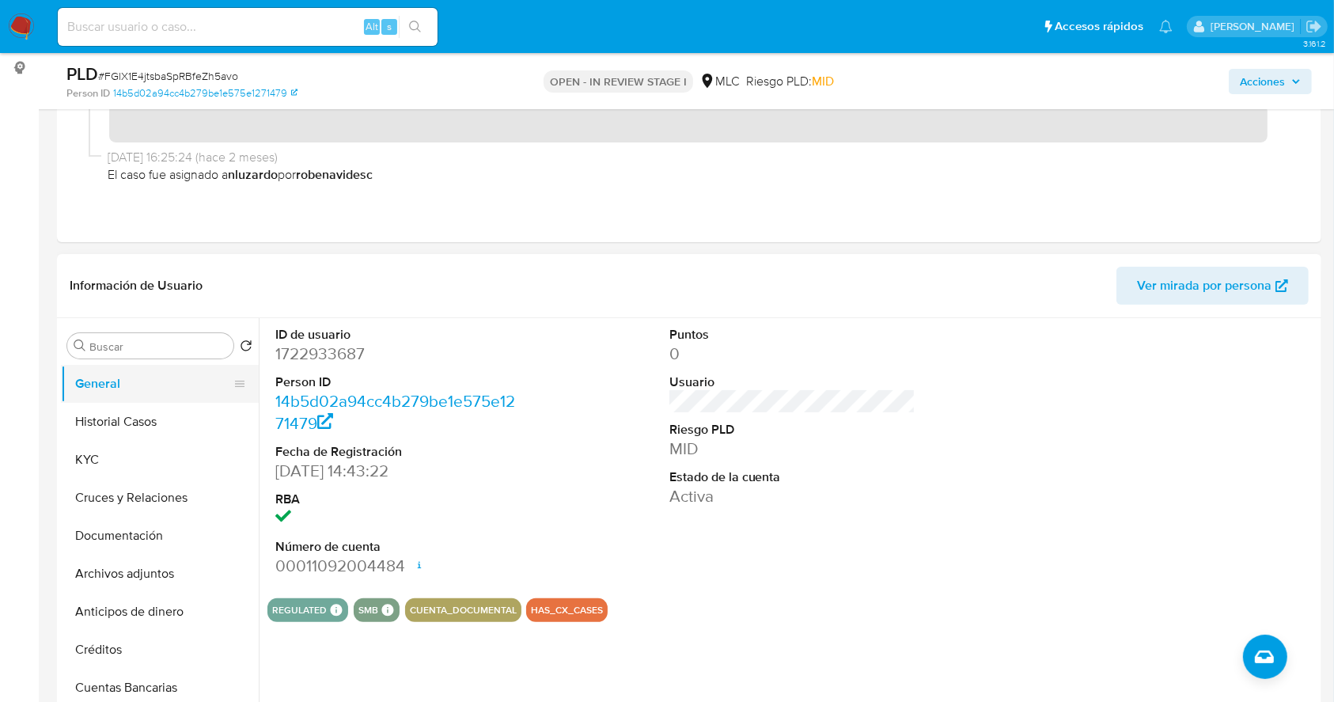
scroll to position [210, 0]
click at [132, 340] on input "Buscar" at bounding box center [158, 345] width 138 height 14
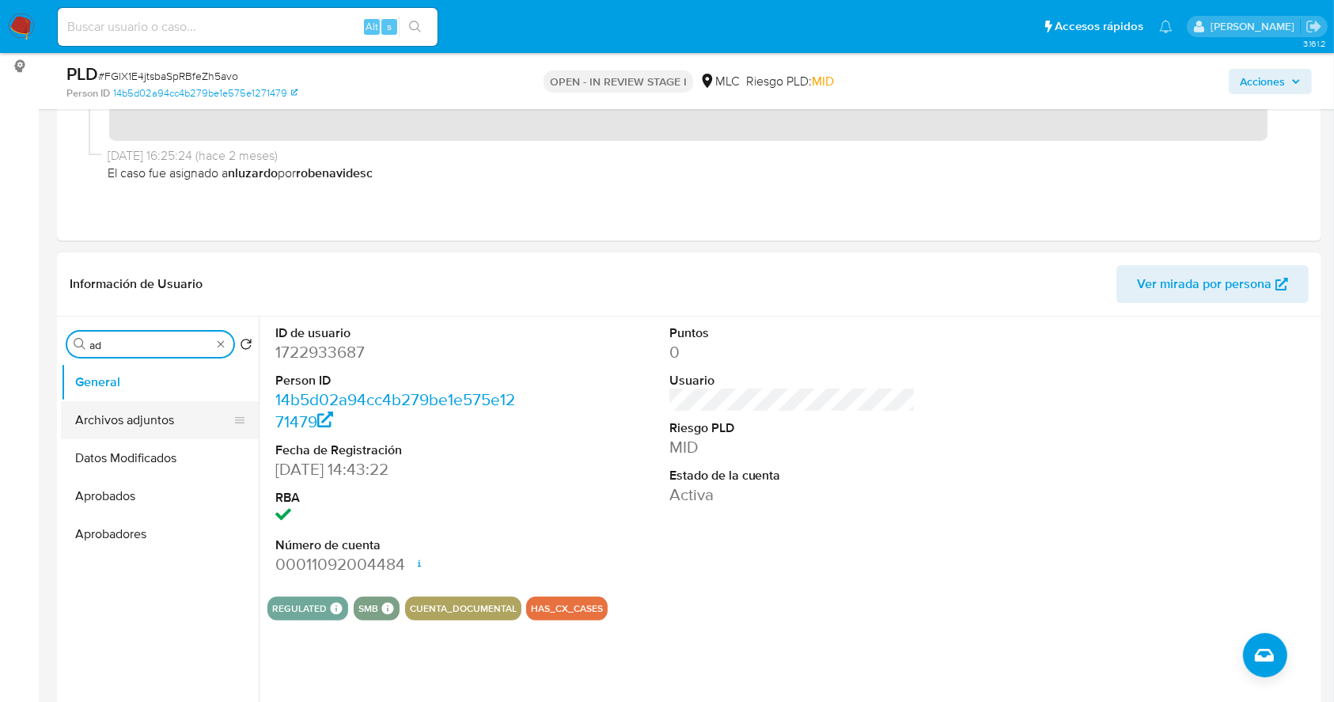
type input "ad"
click at [146, 422] on button "Archivos adjuntos" at bounding box center [153, 420] width 185 height 38
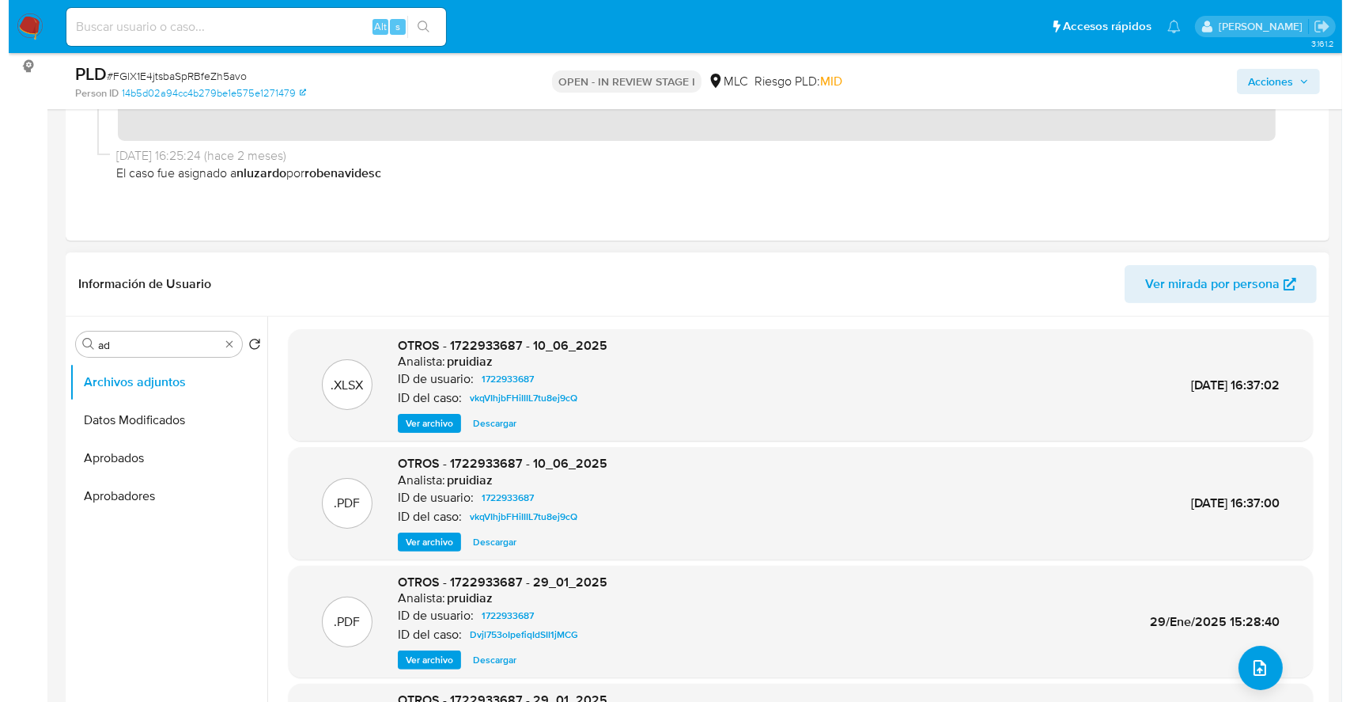
scroll to position [0, 0]
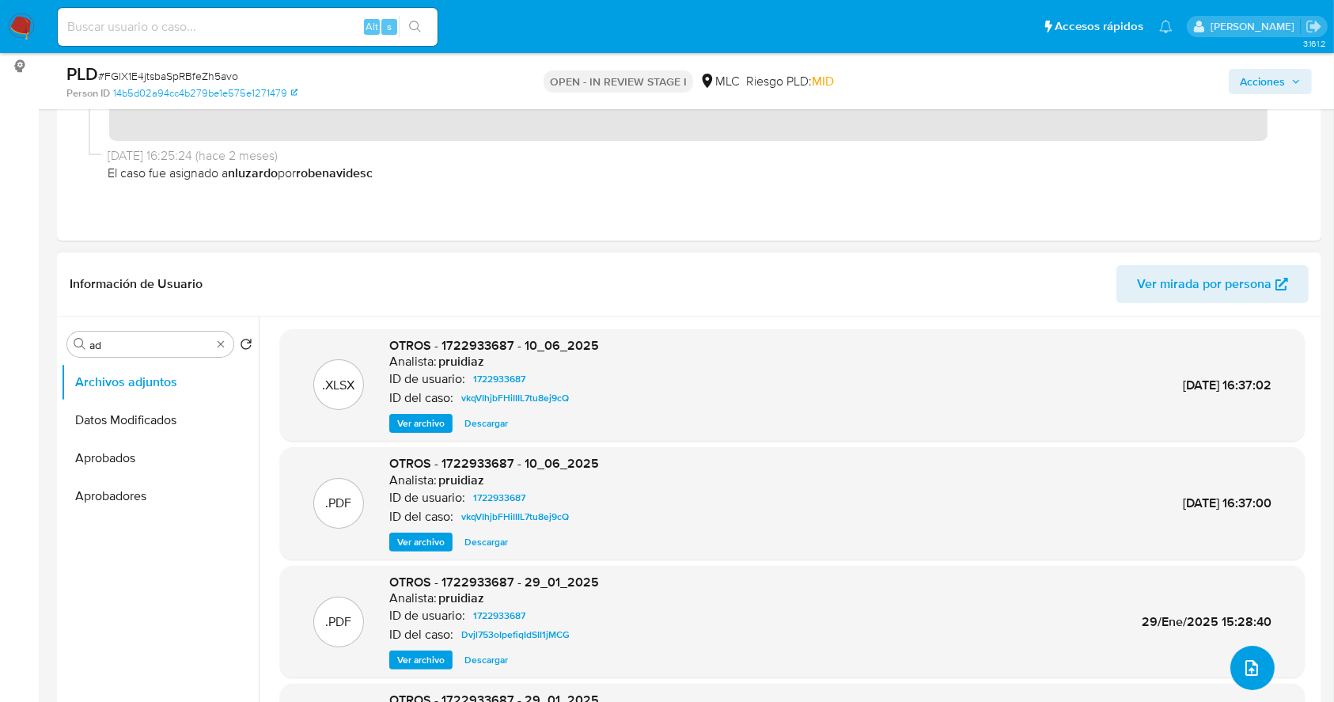
click at [1251, 668] on icon "upload-file" at bounding box center [1251, 667] width 19 height 19
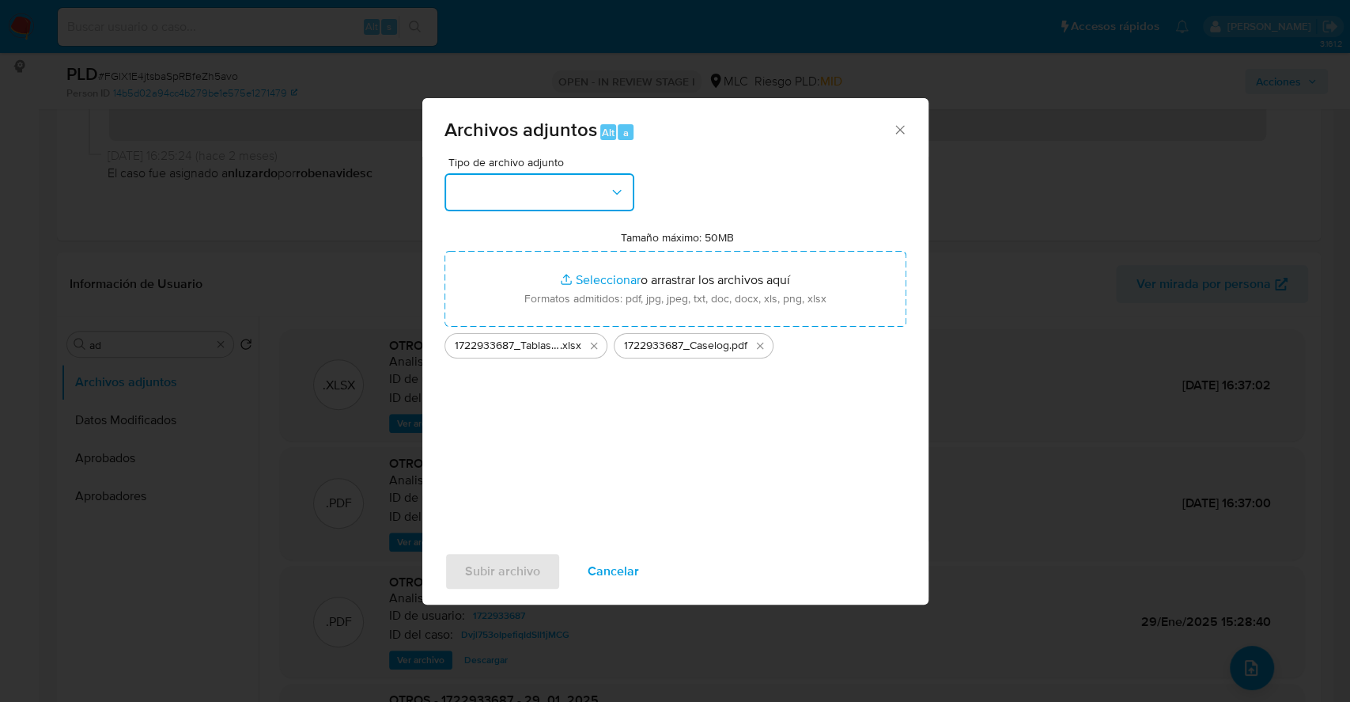
click at [614, 202] on button "button" at bounding box center [540, 192] width 190 height 38
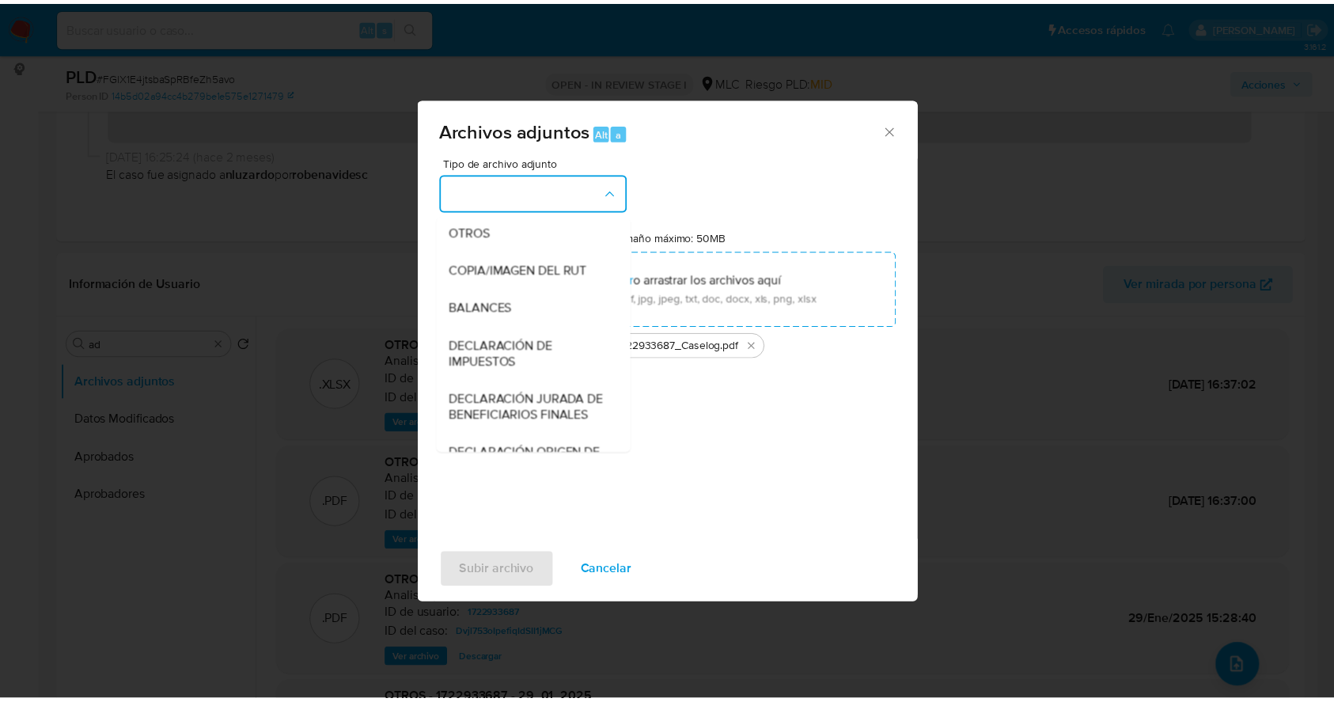
scroll to position [236, 0]
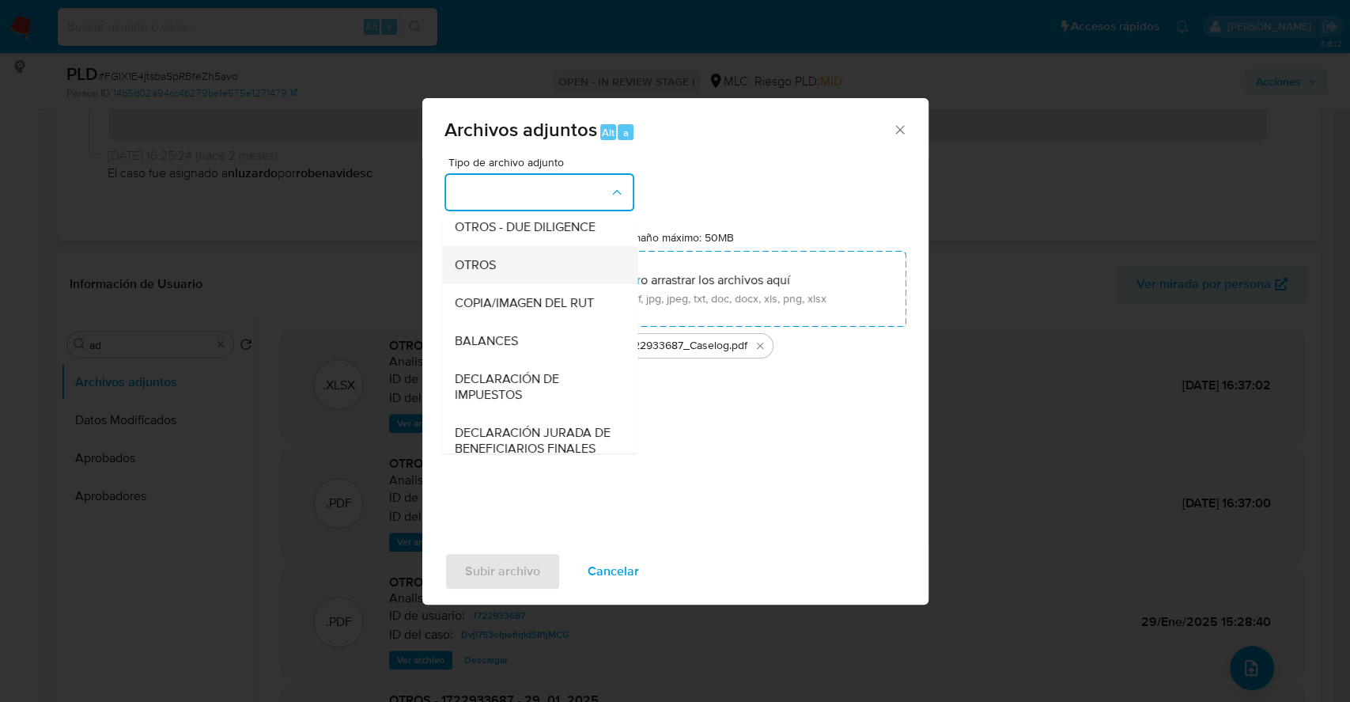
click at [500, 276] on div "OTROS" at bounding box center [534, 265] width 161 height 38
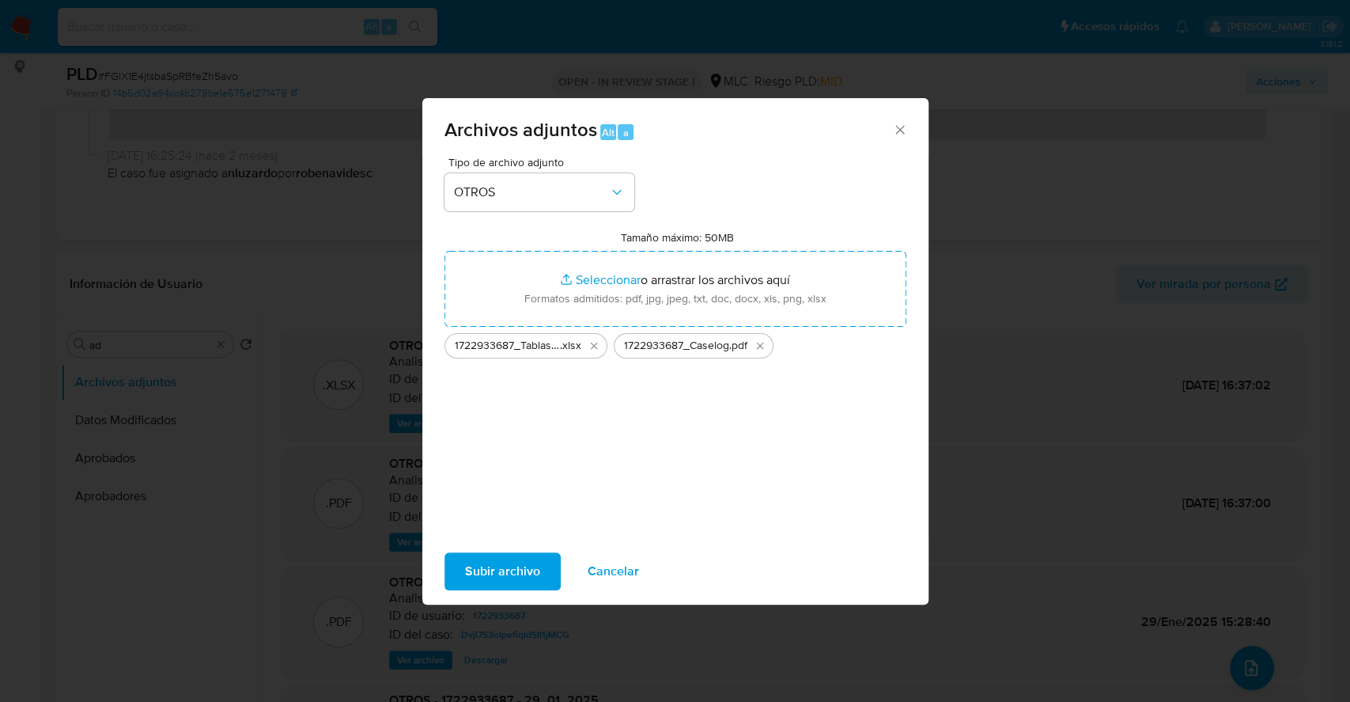
click at [494, 567] on span "Subir archivo" at bounding box center [502, 571] width 75 height 35
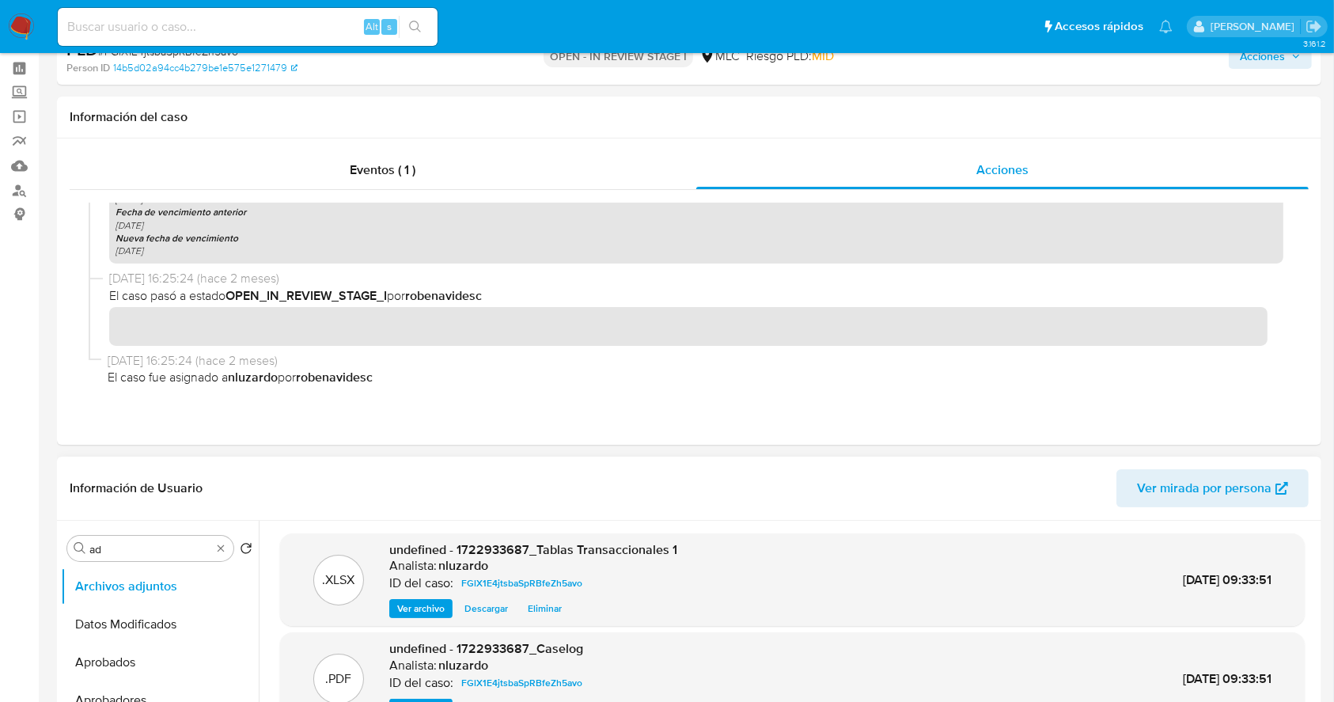
scroll to position [0, 0]
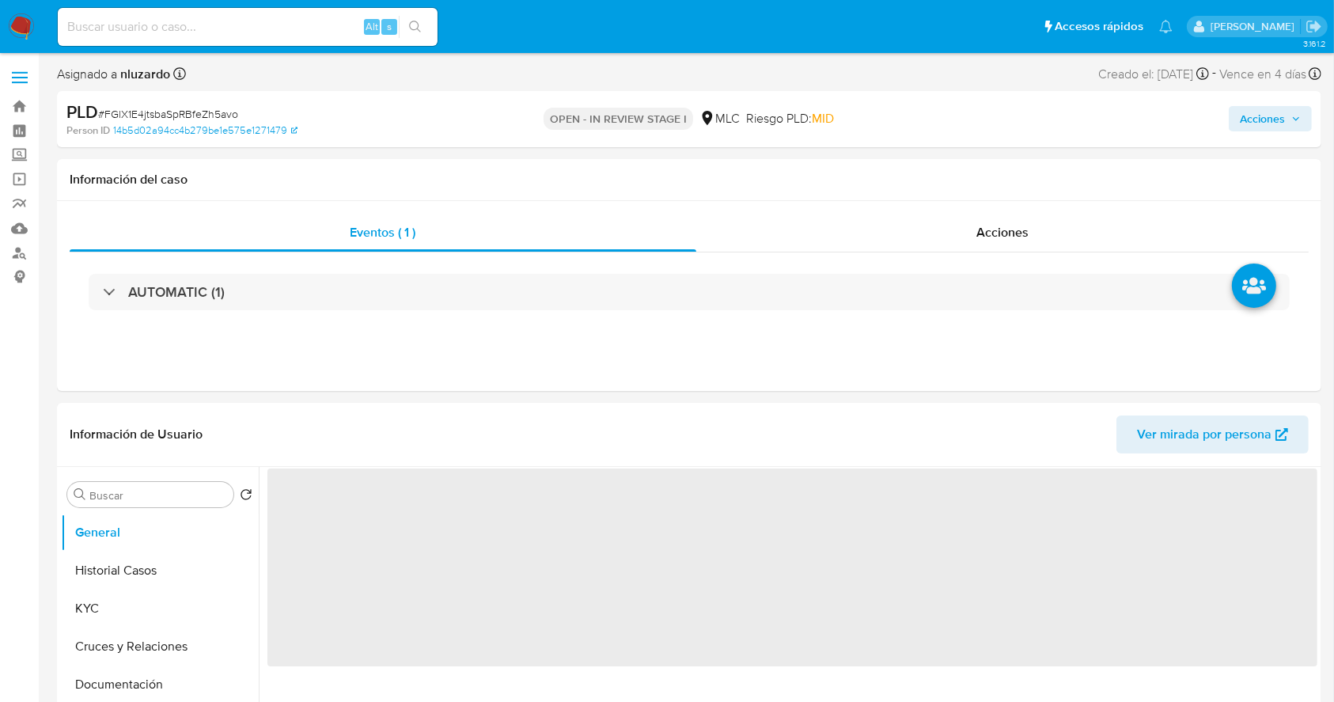
select select "10"
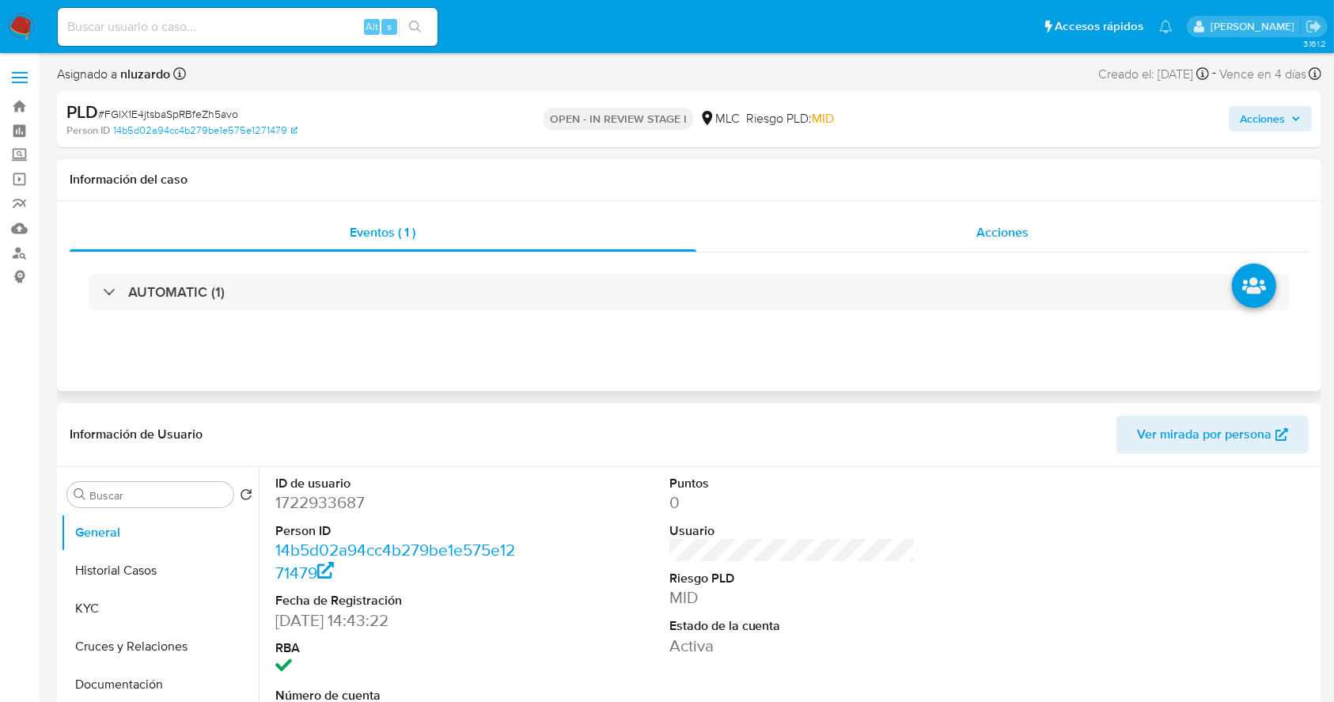
click at [1003, 237] on span "Acciones" at bounding box center [1002, 232] width 52 height 18
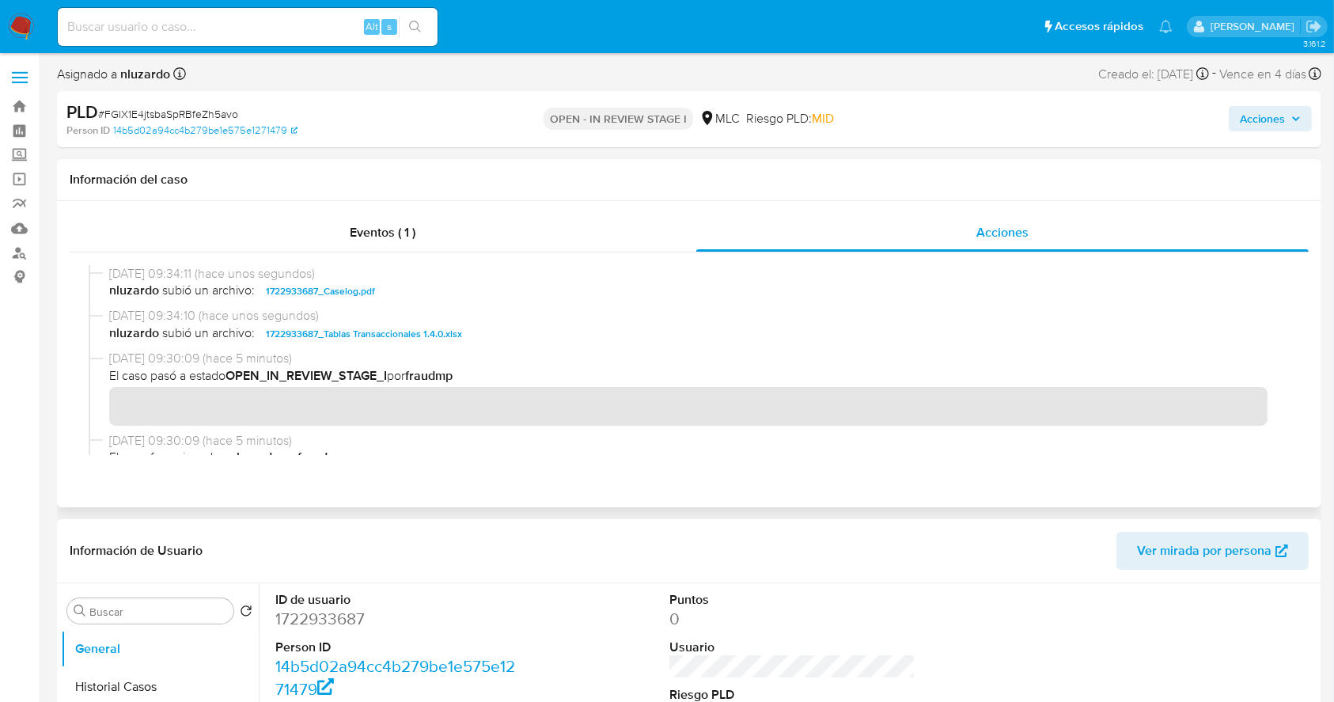
click at [401, 282] on span "nluzardo subió un archivo: 1722933687_Caselog.pdf" at bounding box center [696, 291] width 1174 height 19
click at [1269, 127] on span "Acciones" at bounding box center [1262, 118] width 45 height 25
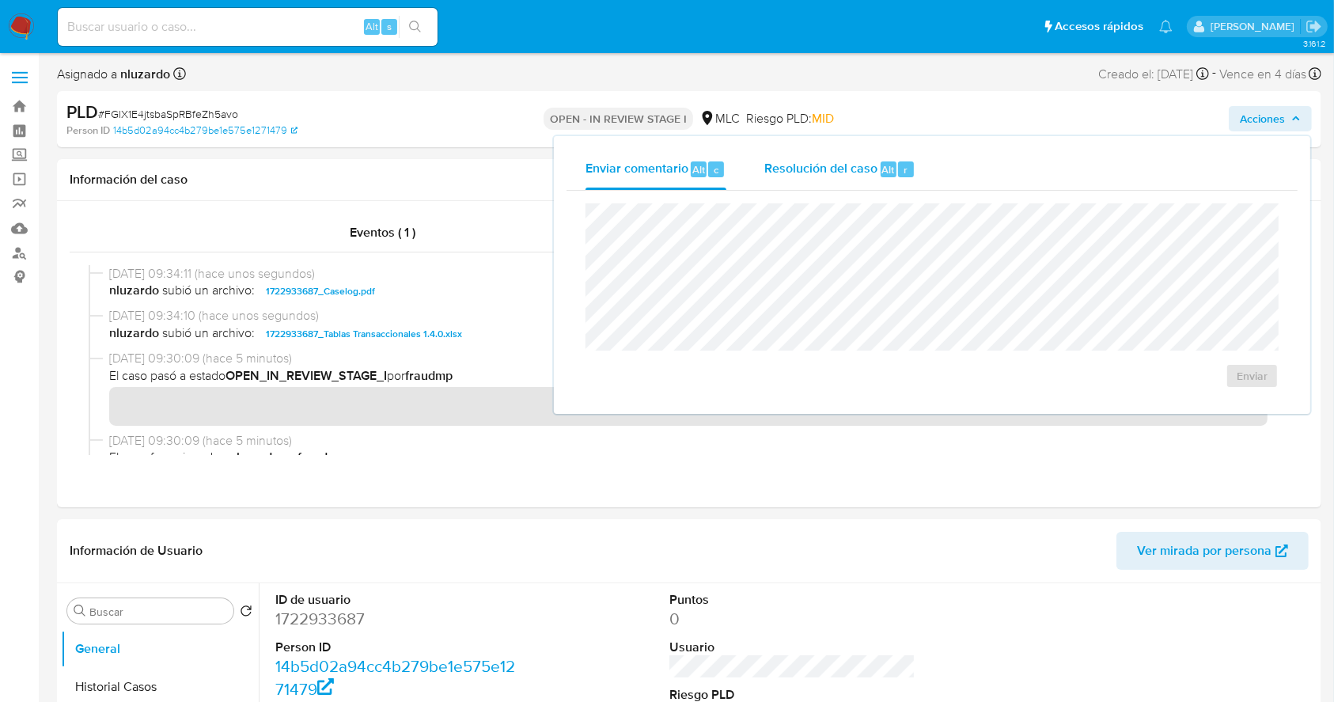
click at [891, 163] on span "Alt" at bounding box center [888, 169] width 13 height 15
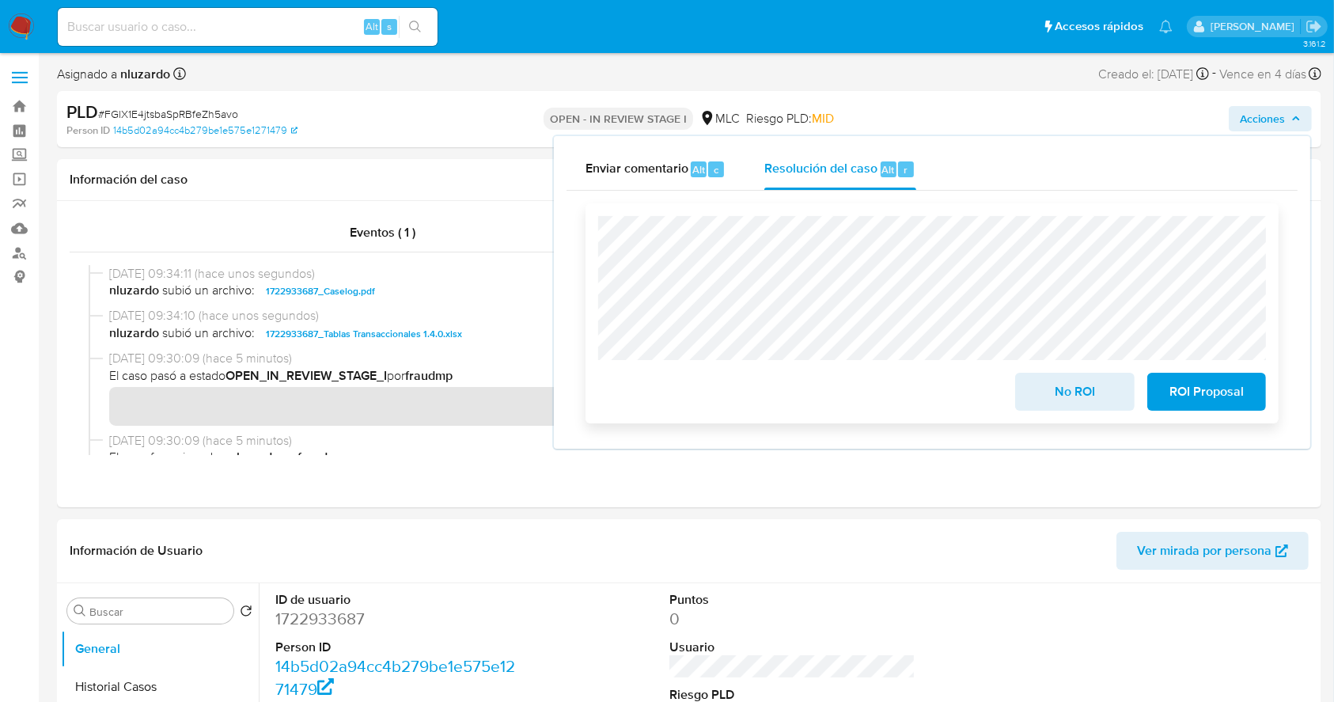
click at [1199, 396] on span "ROI Proposal" at bounding box center [1207, 391] width 78 height 35
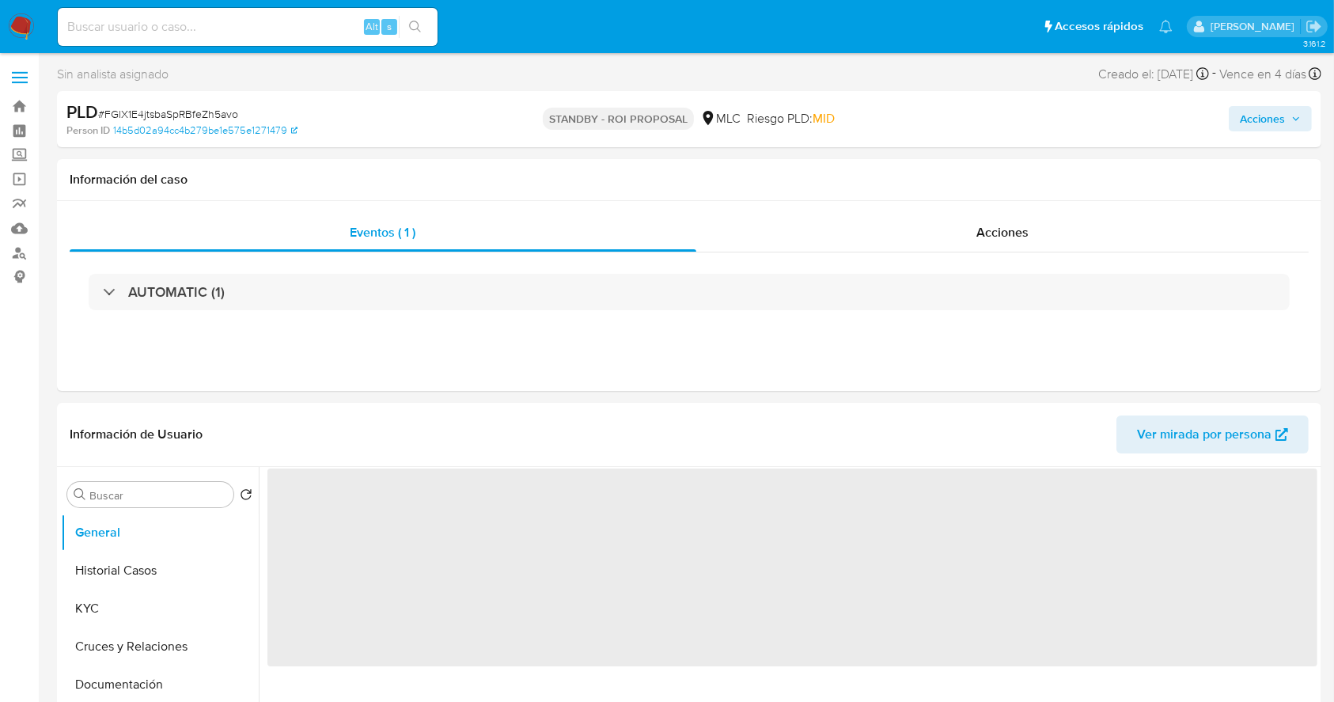
select select "10"
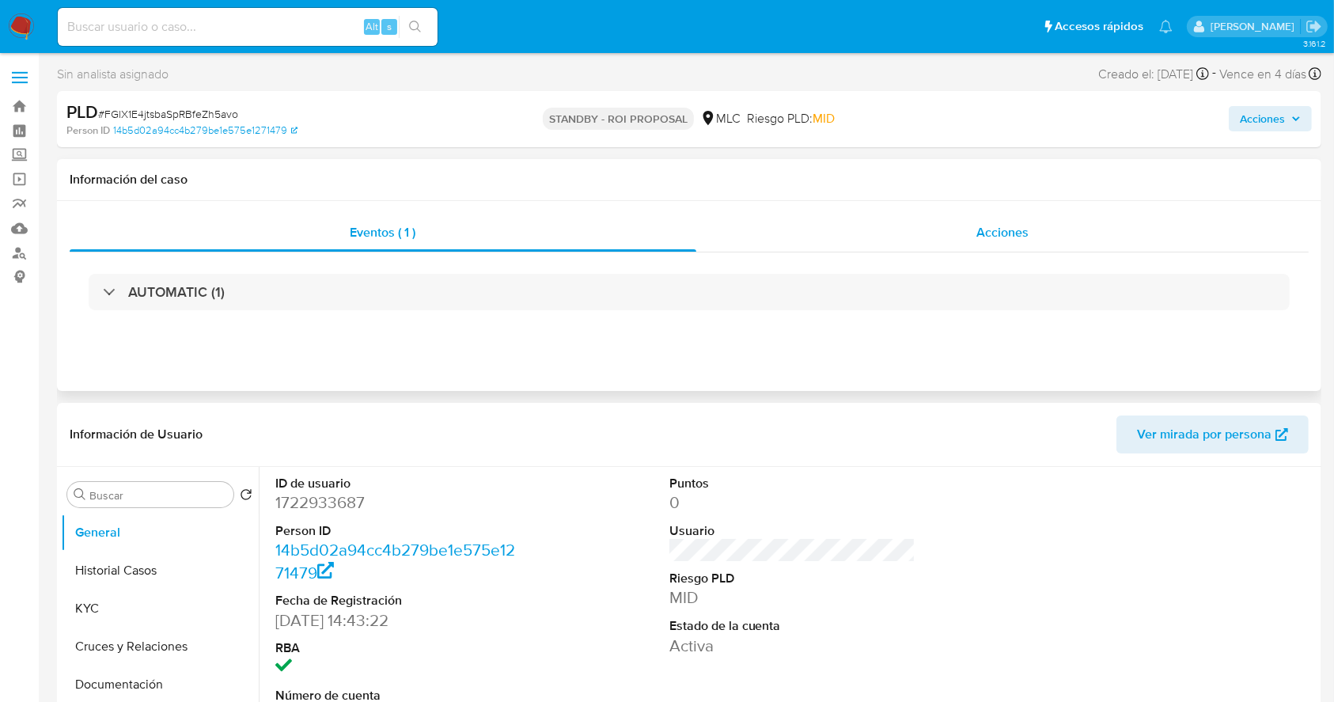
click at [1044, 234] on div "Acciones" at bounding box center [1002, 233] width 613 height 38
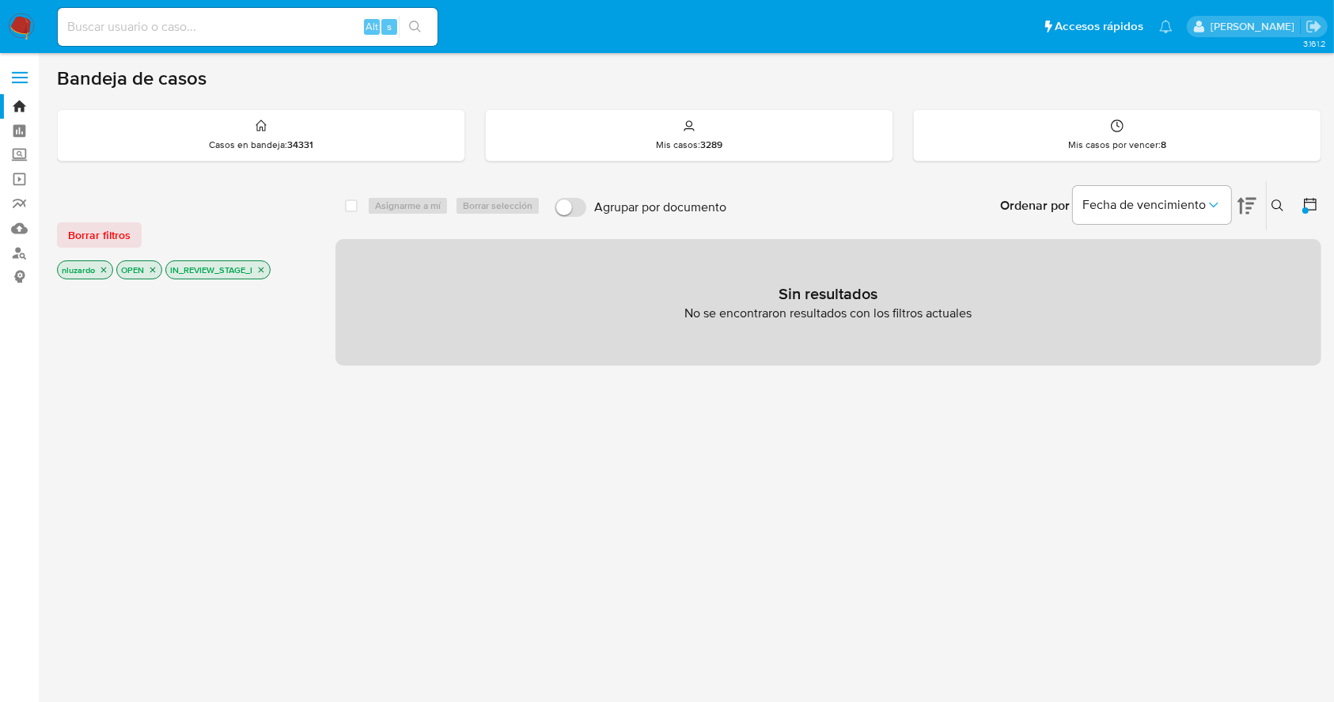
click at [266, 270] on icon "close-filter" at bounding box center [260, 269] width 9 height 9
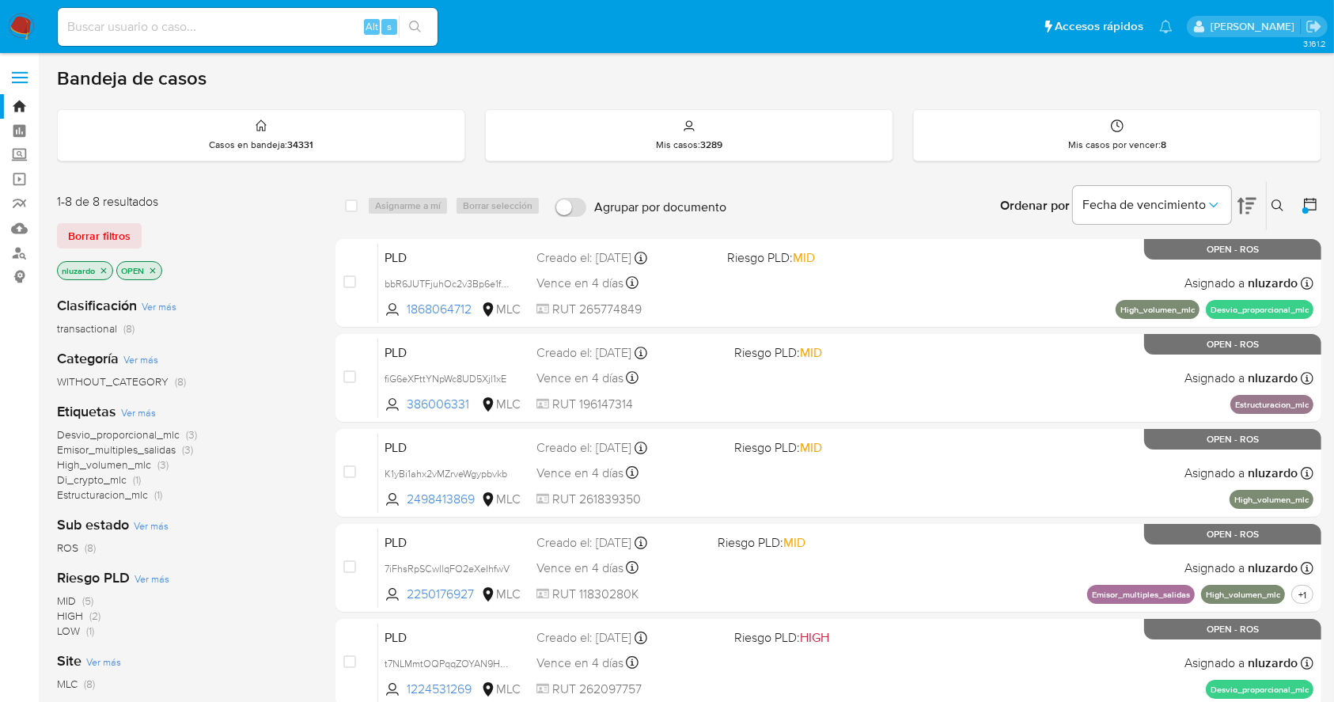
click at [12, 34] on img at bounding box center [21, 26] width 27 height 27
